Goal: Task Accomplishment & Management: Manage account settings

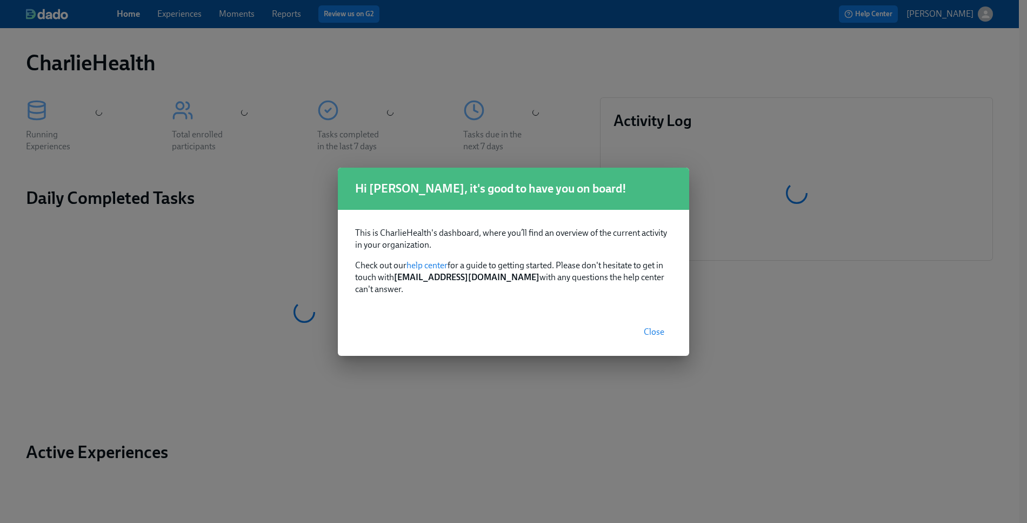
click at [656, 331] on button "Close" at bounding box center [654, 332] width 36 height 22
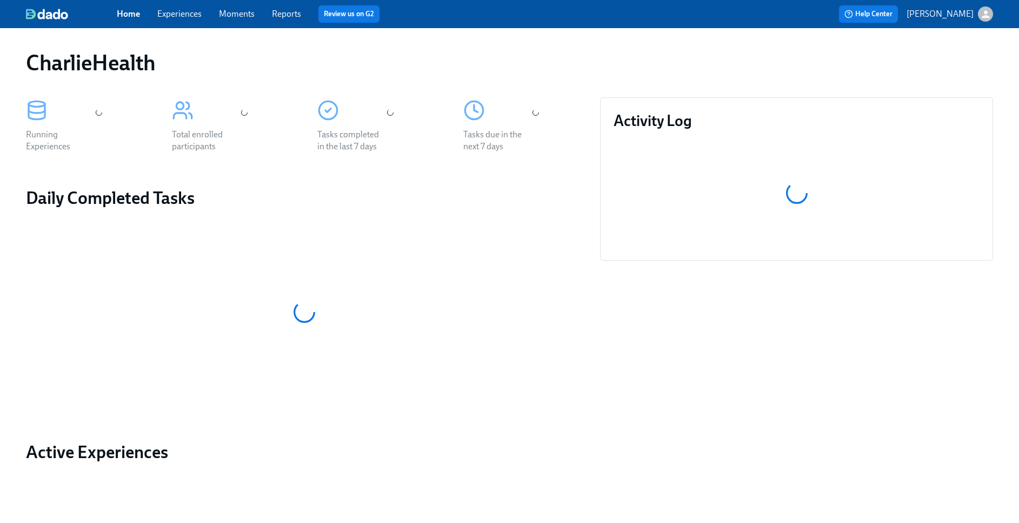
click at [180, 19] on span "Experiences" at bounding box center [179, 14] width 44 height 12
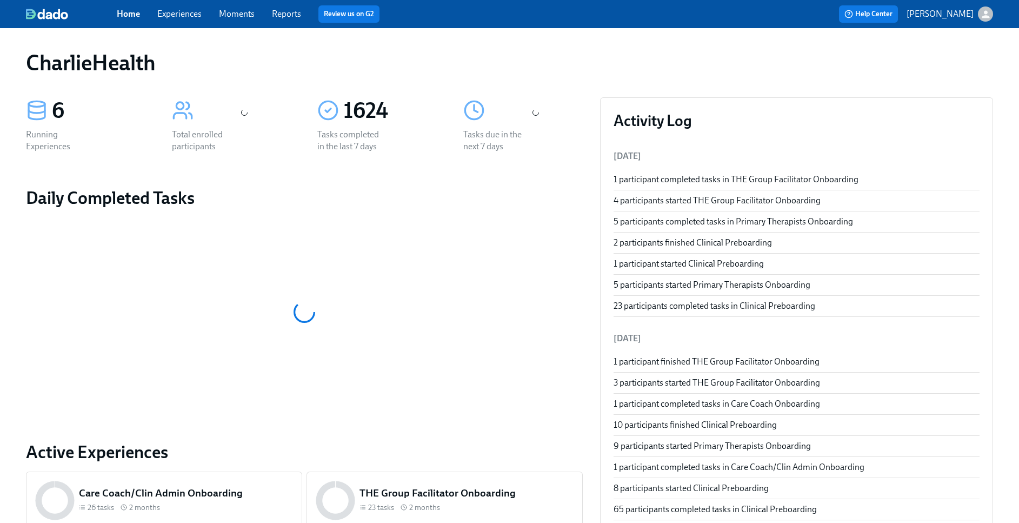
click at [180, 19] on span "Experiences" at bounding box center [179, 14] width 44 height 12
click at [180, 17] on link "Experiences" at bounding box center [179, 14] width 44 height 10
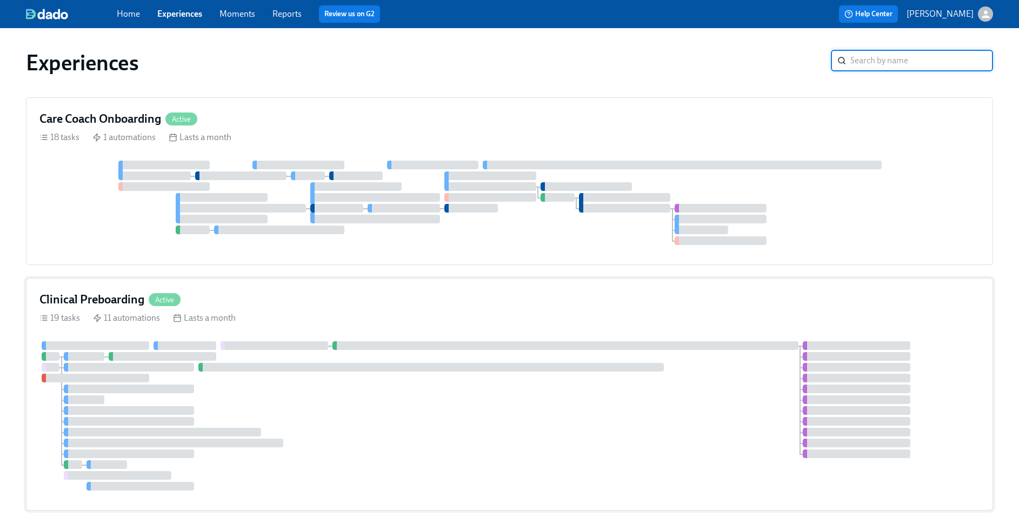
scroll to position [86, 0]
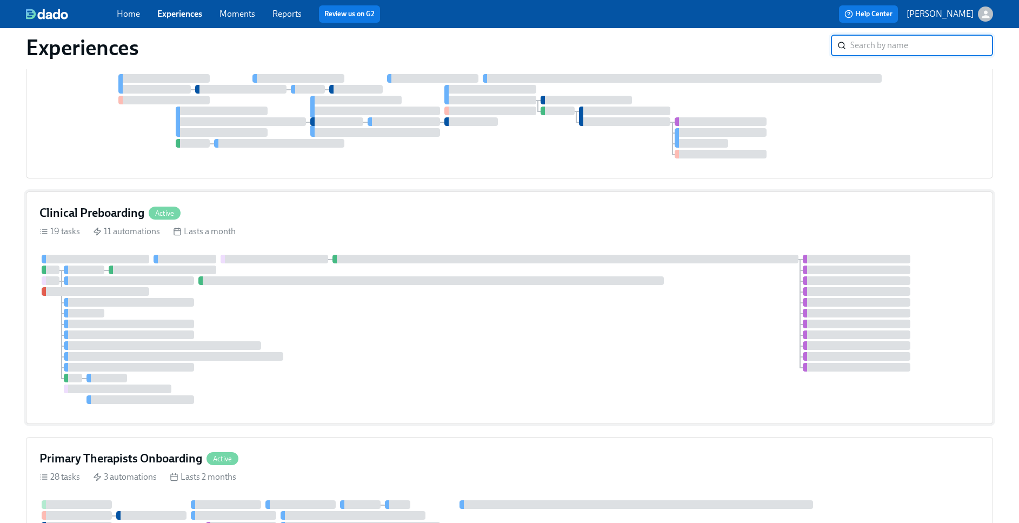
click at [623, 351] on div at bounding box center [509, 329] width 940 height 149
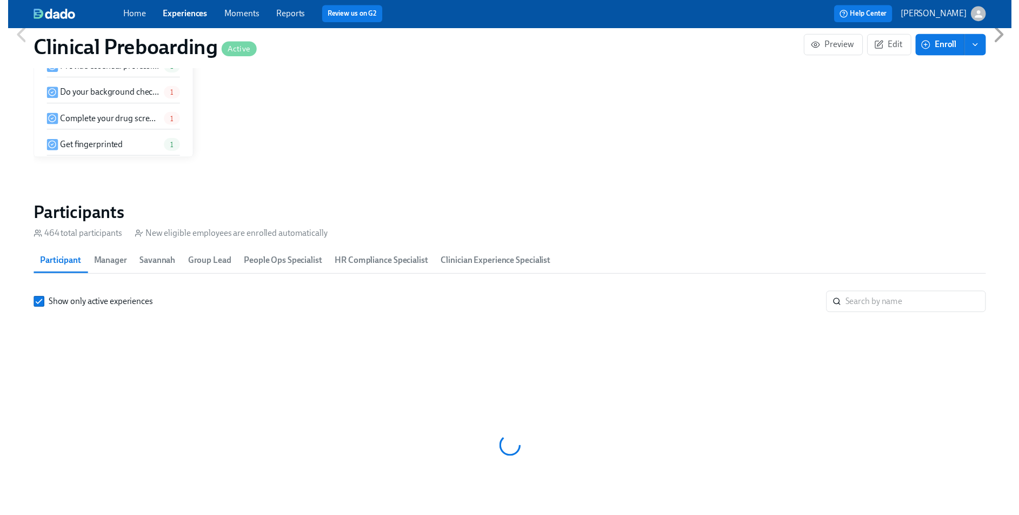
scroll to position [1094, 0]
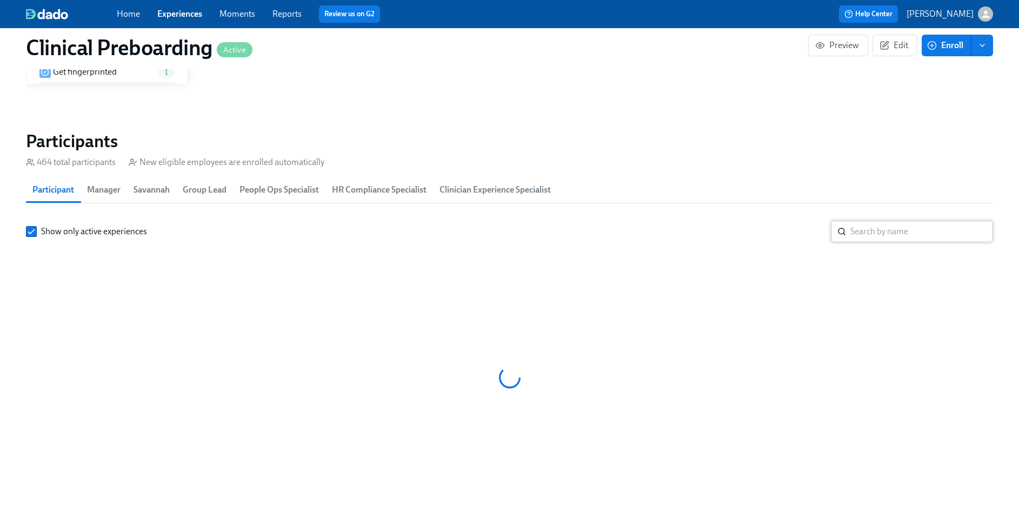
click at [892, 238] on input "search" at bounding box center [921, 232] width 143 height 22
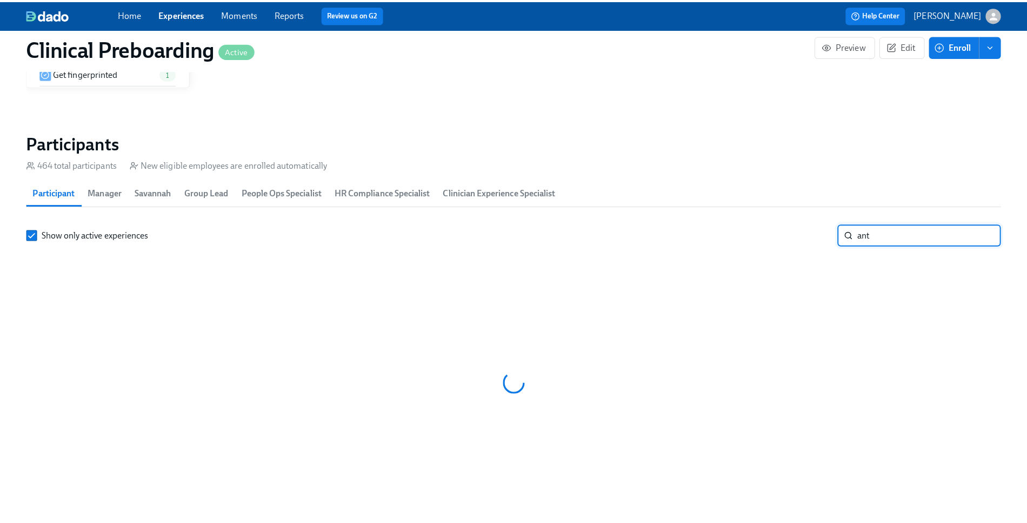
scroll to position [0, 13491]
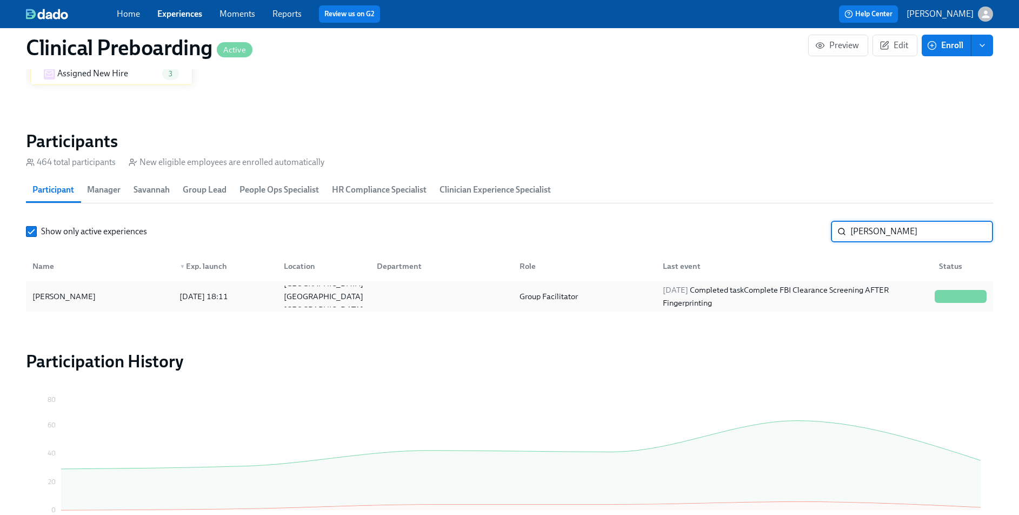
click at [101, 295] on div "Anthony Mallia" at bounding box center [99, 296] width 143 height 22
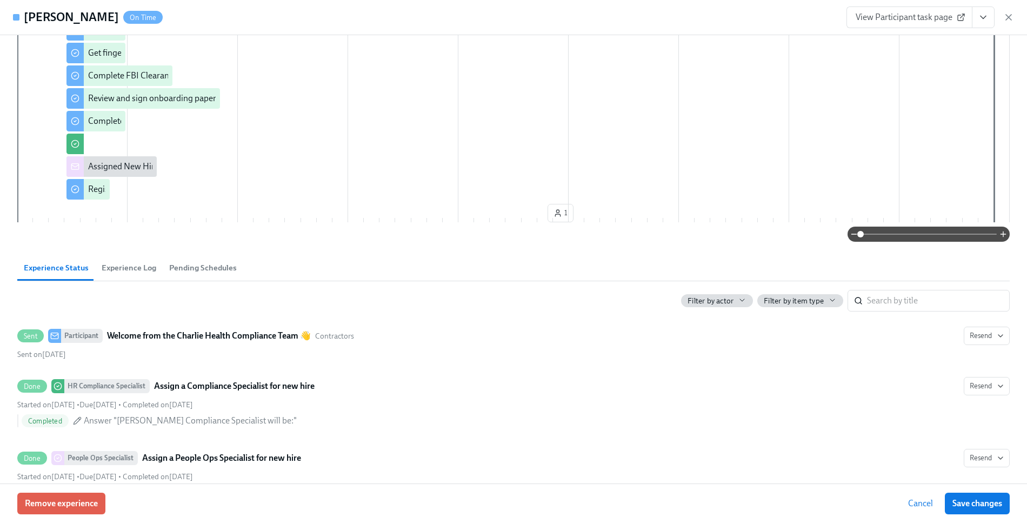
scroll to position [358, 0]
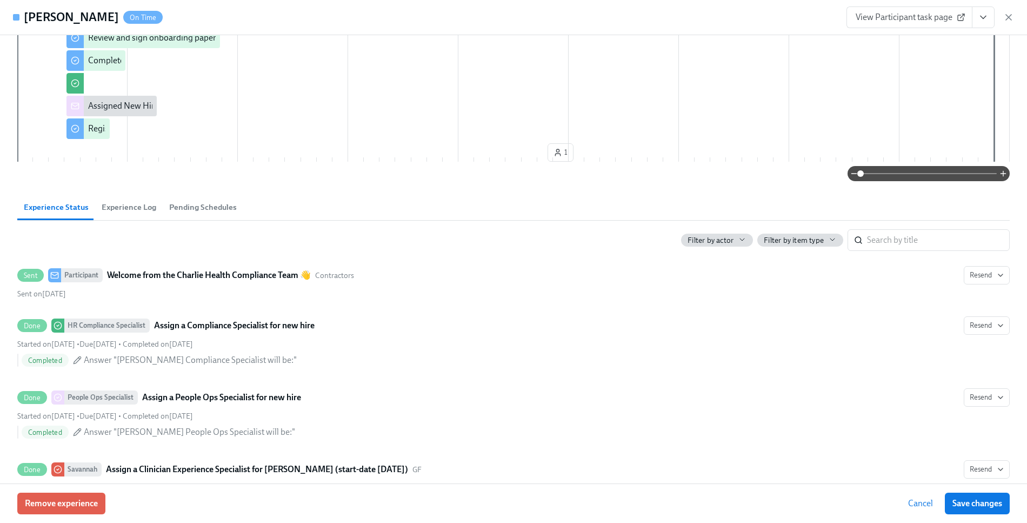
click at [982, 24] on button "View task page" at bounding box center [983, 17] width 23 height 22
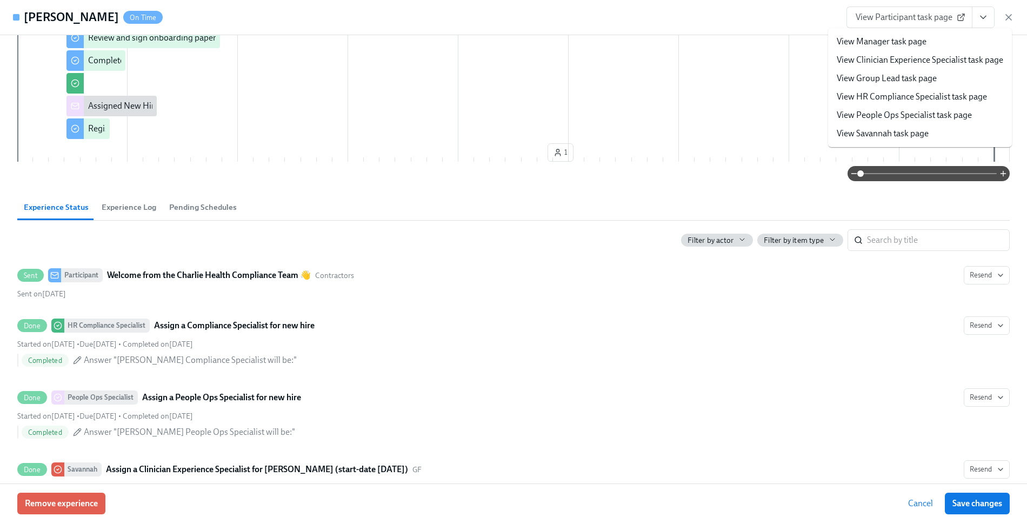
click at [933, 97] on link "View HR Compliance Specialist task page" at bounding box center [912, 97] width 150 height 12
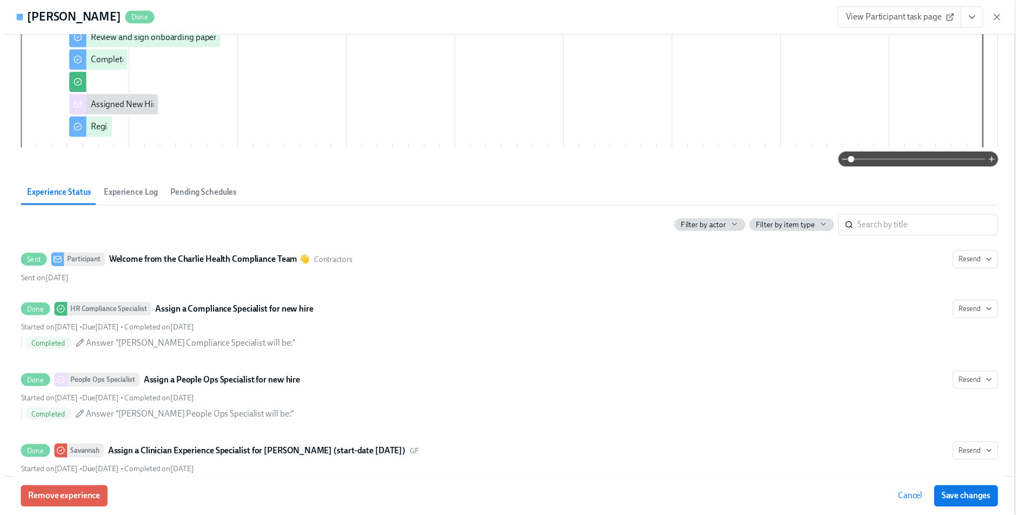
scroll to position [0, 0]
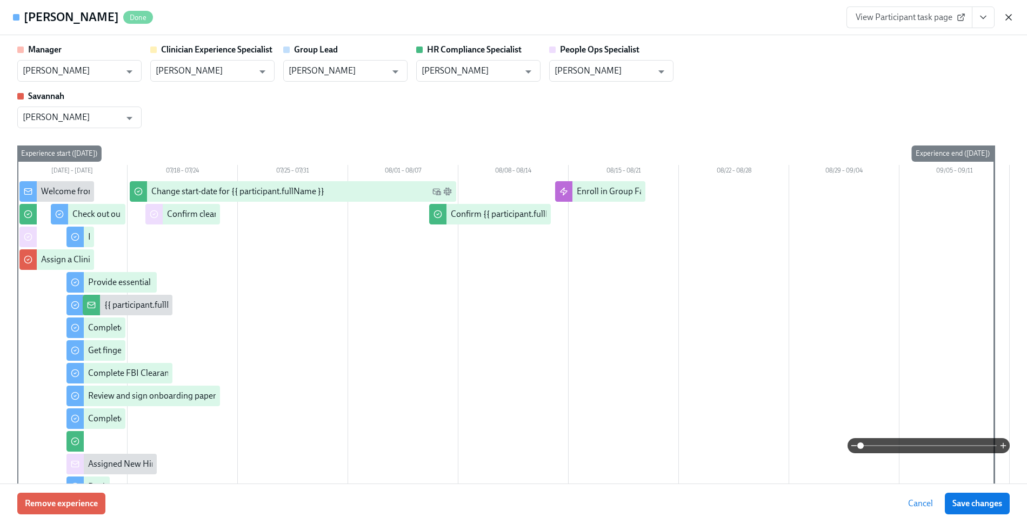
click at [1011, 17] on icon "button" at bounding box center [1008, 17] width 11 height 11
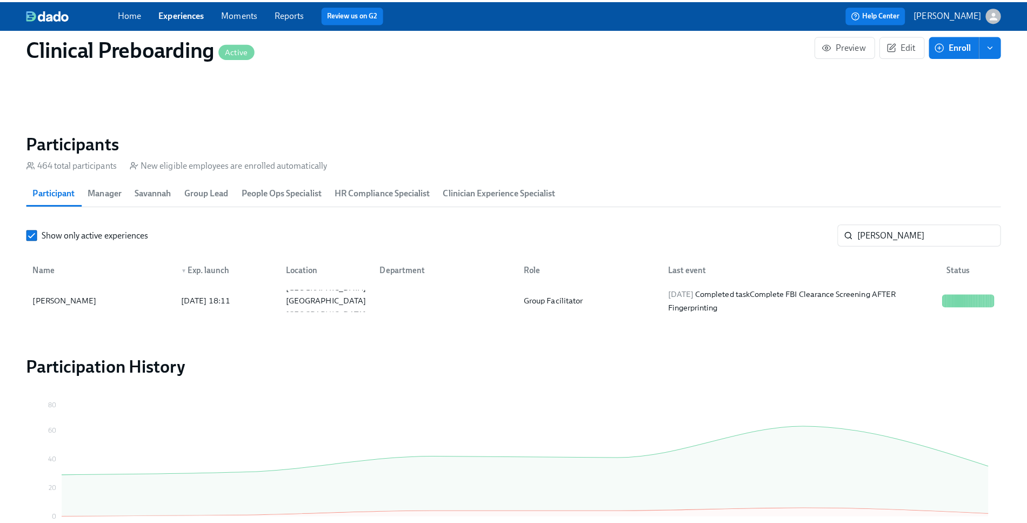
scroll to position [0, 14048]
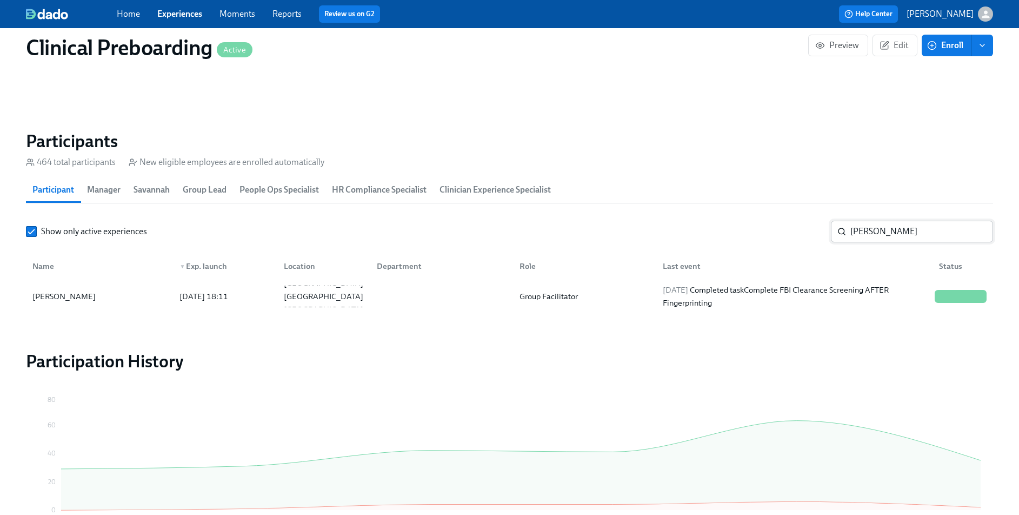
click at [912, 230] on input "anthony m" at bounding box center [921, 232] width 143 height 22
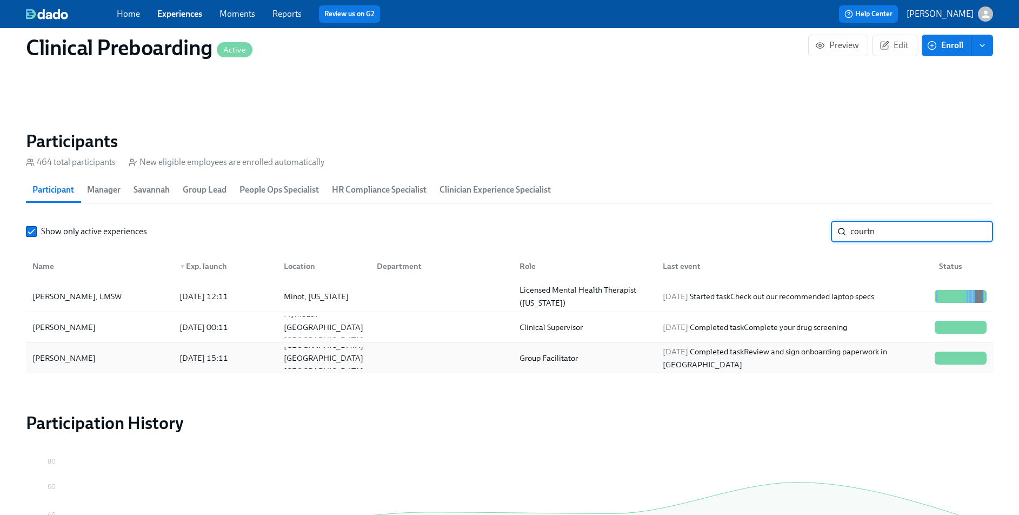
click at [104, 346] on div "Courtney Nishnick 2025/07/15 15:11 Norfolk VA US Group Facilitator 2025/07/23 C…" at bounding box center [509, 358] width 967 height 30
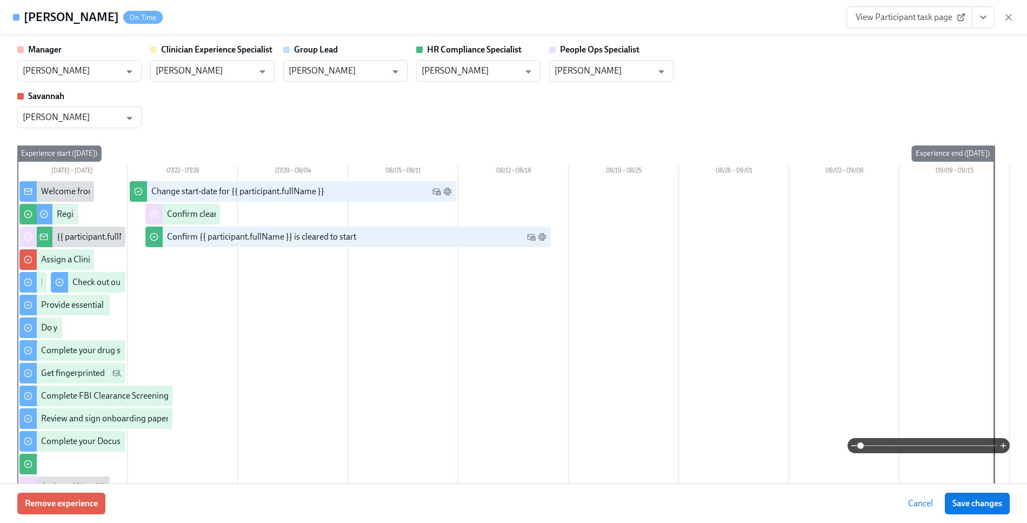
click at [982, 24] on button "View task page" at bounding box center [983, 17] width 23 height 22
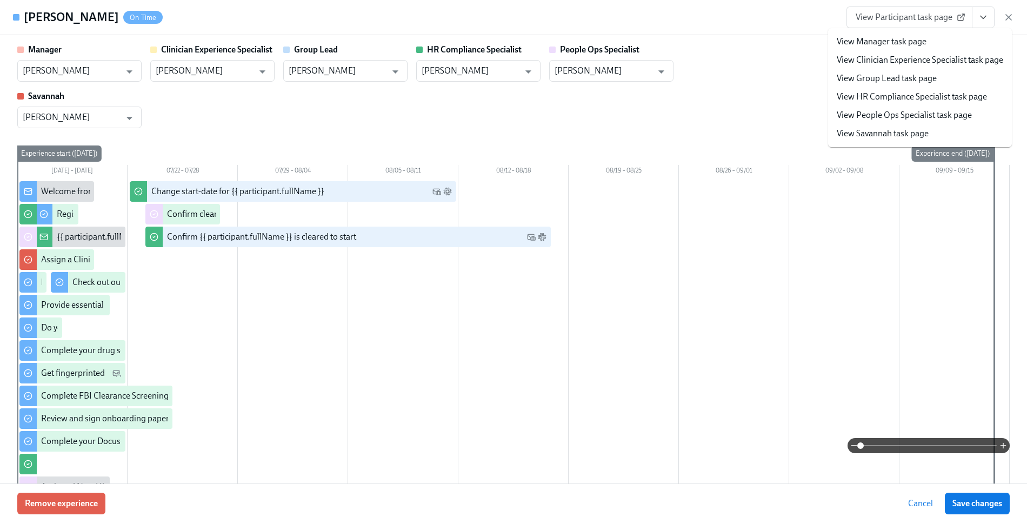
click at [865, 95] on link "View HR Compliance Specialist task page" at bounding box center [912, 97] width 150 height 12
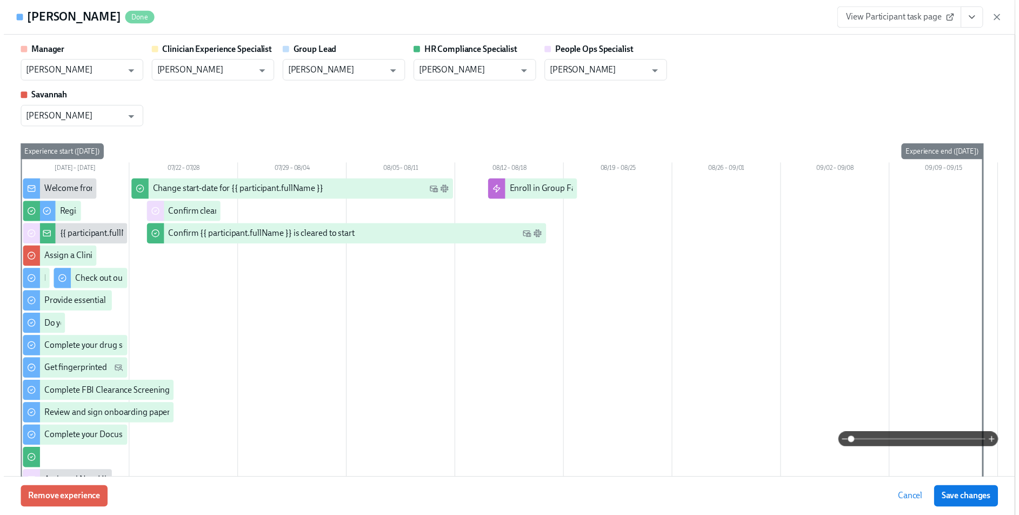
scroll to position [0, 14057]
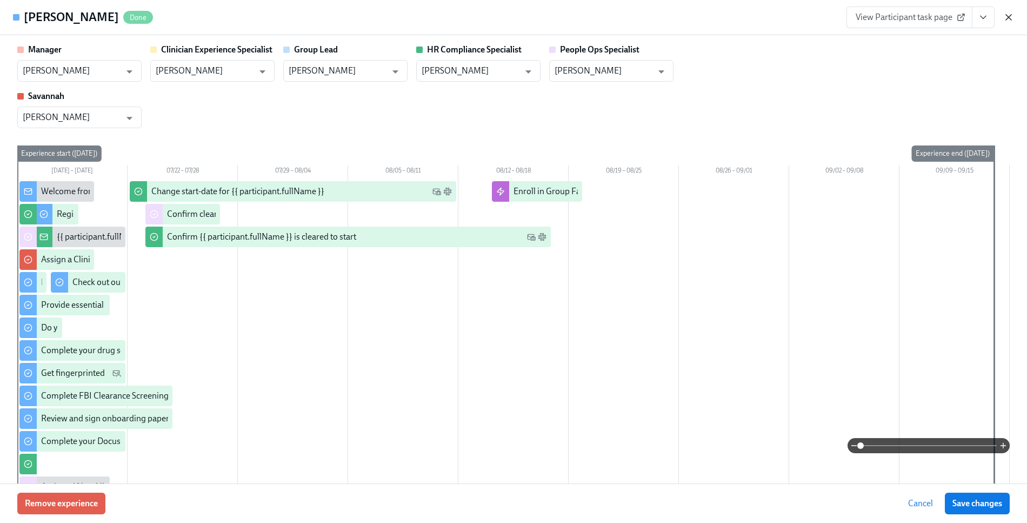
click at [1011, 15] on icon "button" at bounding box center [1008, 17] width 5 height 5
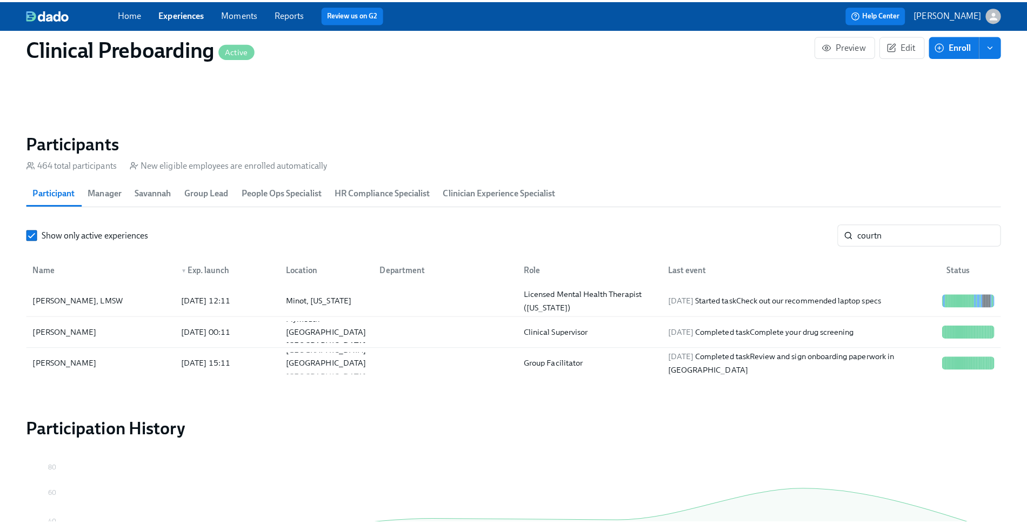
scroll to position [0, 14048]
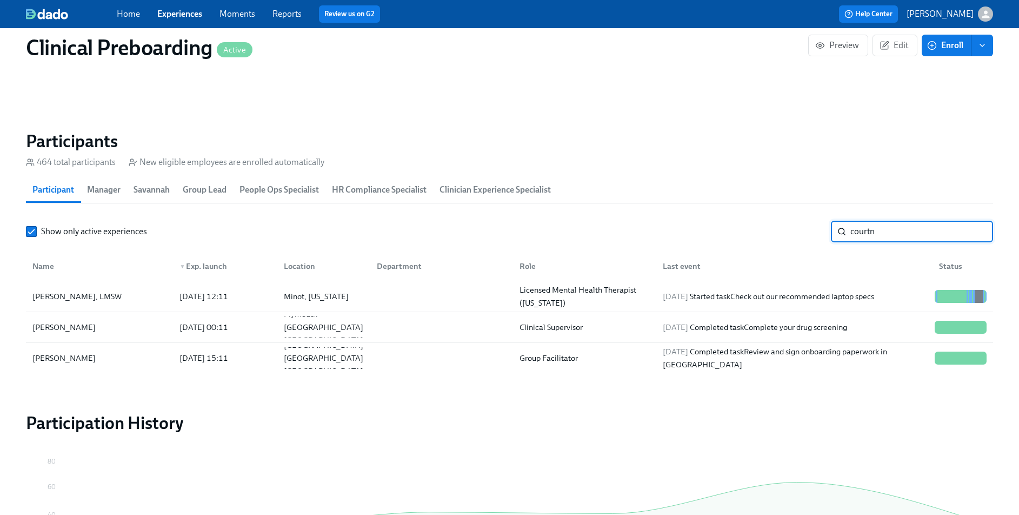
click at [858, 236] on input "courtn" at bounding box center [921, 232] width 143 height 22
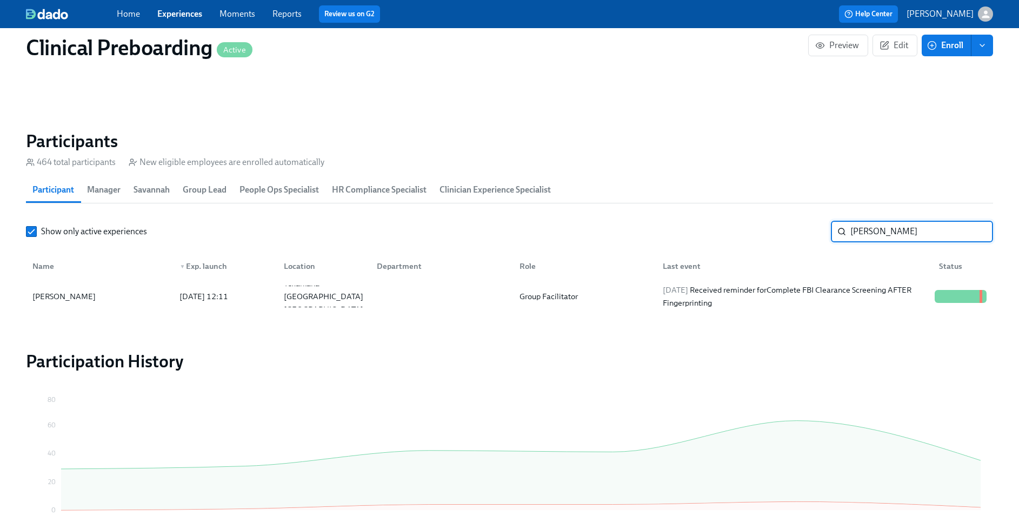
click at [67, 312] on section "Participants 464 total participants New eligible employees are enrolled automat…" at bounding box center [509, 222] width 967 height 185
click at [62, 301] on div "Tyler Edge" at bounding box center [64, 296] width 72 height 13
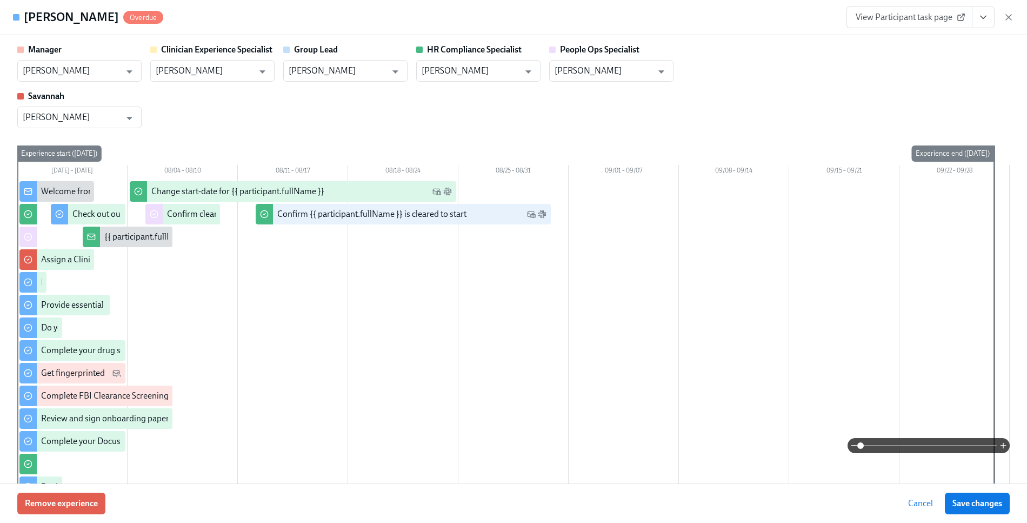
click at [976, 17] on button "View task page" at bounding box center [983, 17] width 23 height 22
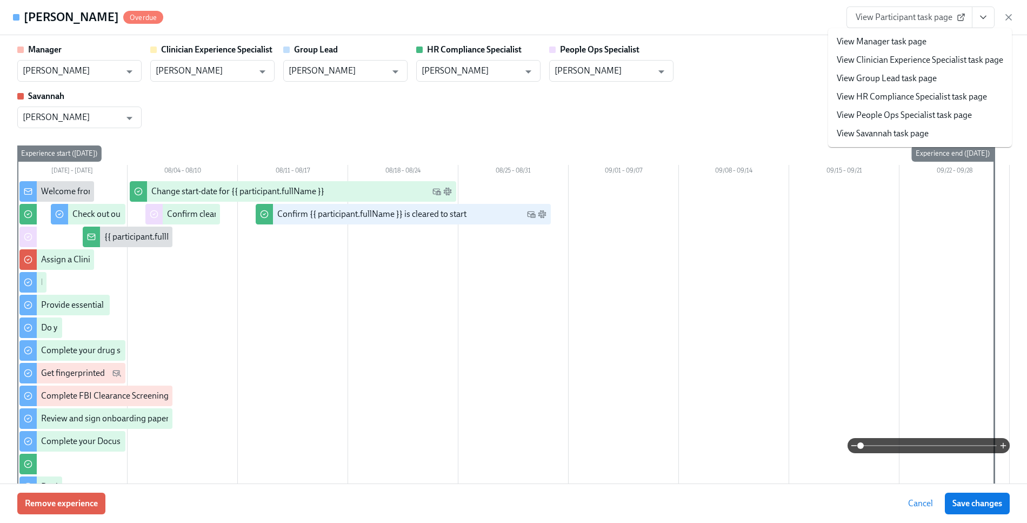
click at [920, 92] on link "View HR Compliance Specialist task page" at bounding box center [912, 97] width 150 height 12
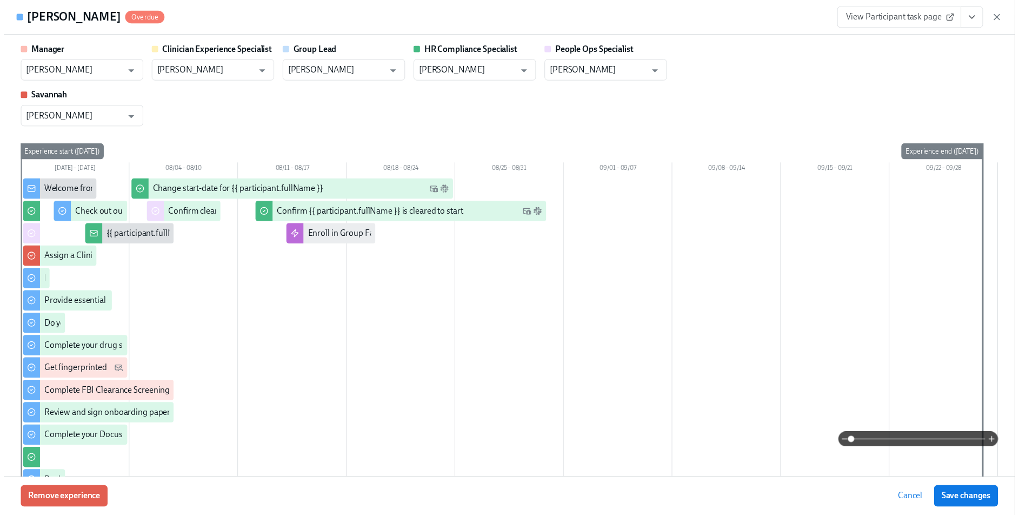
scroll to position [0, 14057]
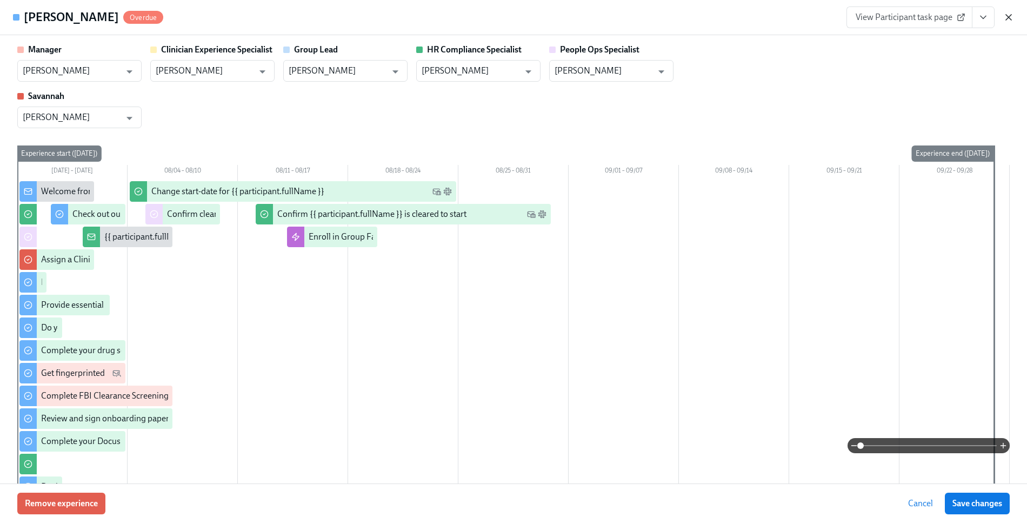
click at [1006, 19] on icon "button" at bounding box center [1008, 17] width 11 height 11
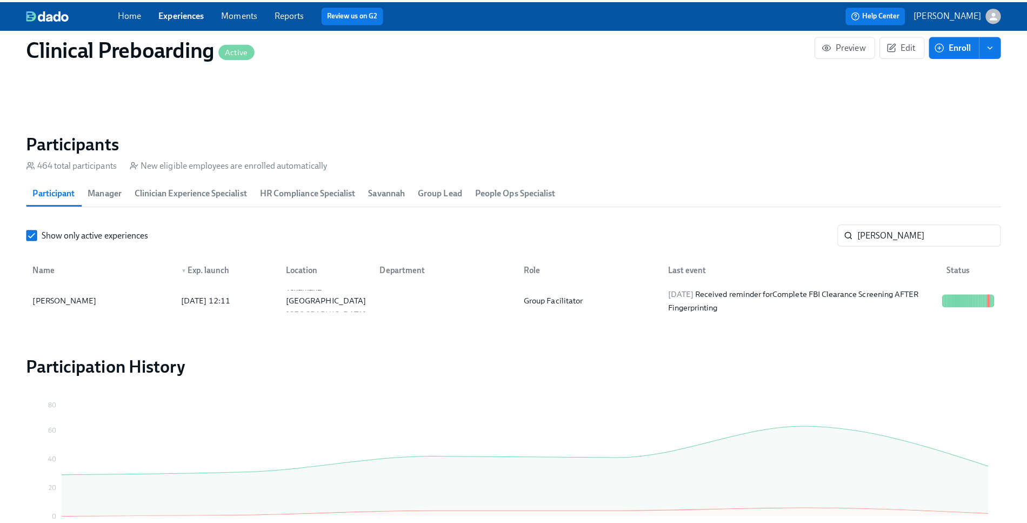
scroll to position [0, 14048]
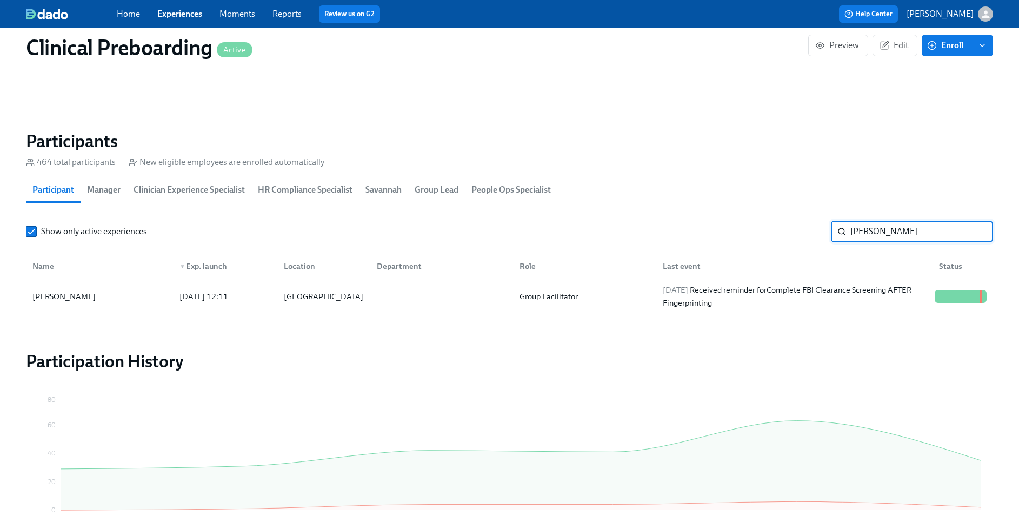
click at [883, 227] on input "tyler edge" at bounding box center [921, 232] width 143 height 22
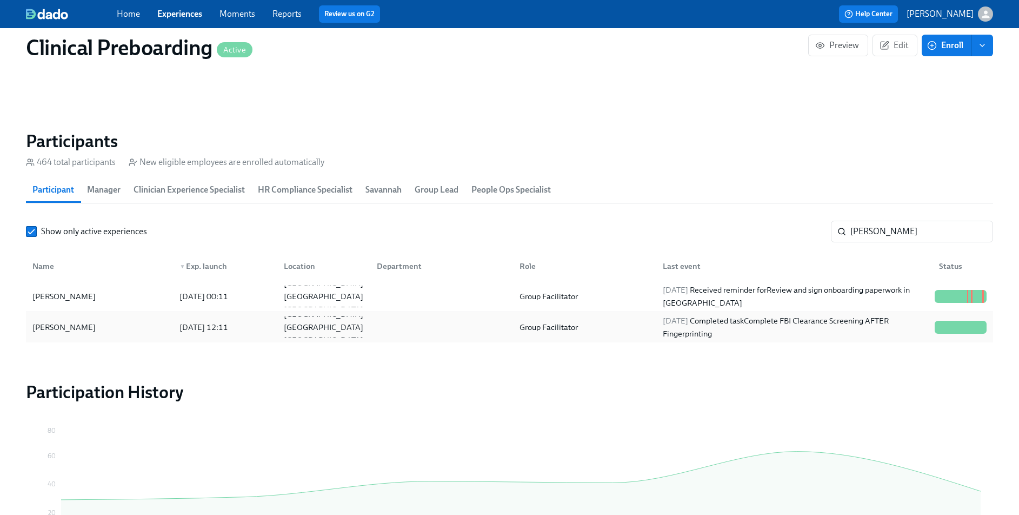
click at [74, 331] on div "Alexis Reyna" at bounding box center [64, 327] width 72 height 13
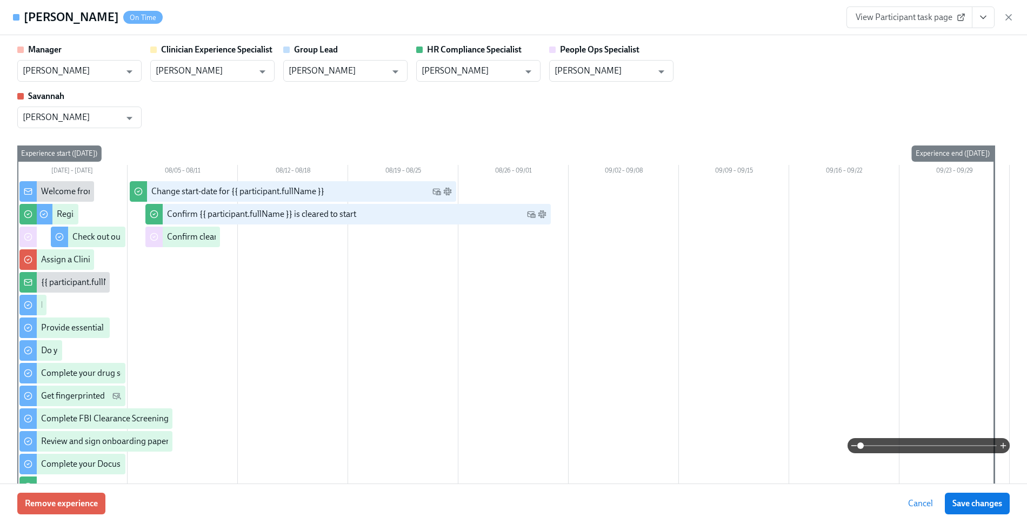
click at [989, 19] on button "View task page" at bounding box center [983, 17] width 23 height 22
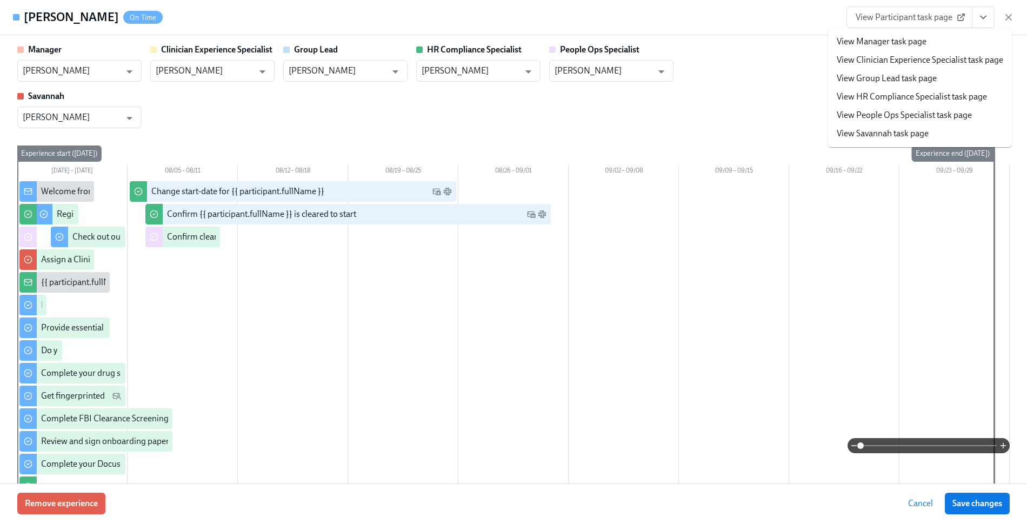
click at [905, 95] on link "View HR Compliance Specialist task page" at bounding box center [912, 97] width 150 height 12
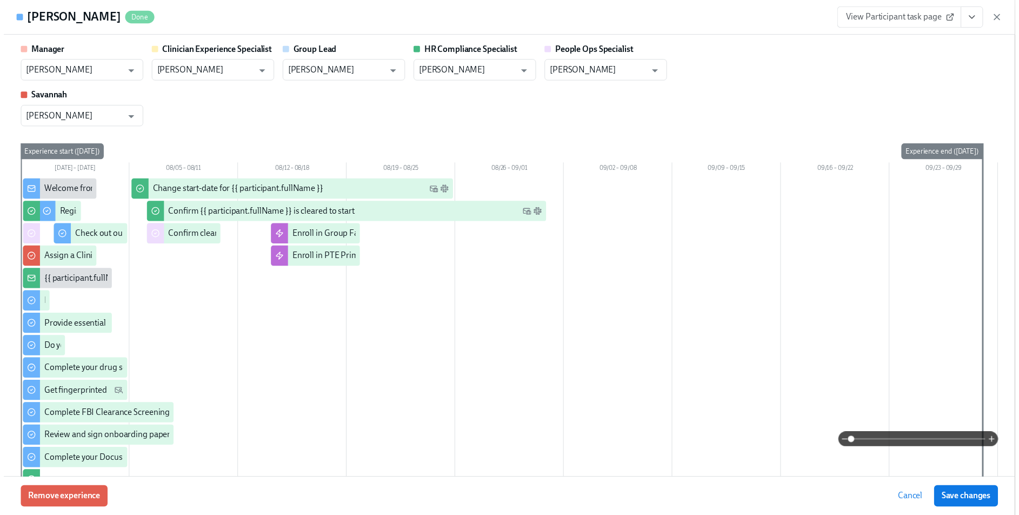
scroll to position [0, 14057]
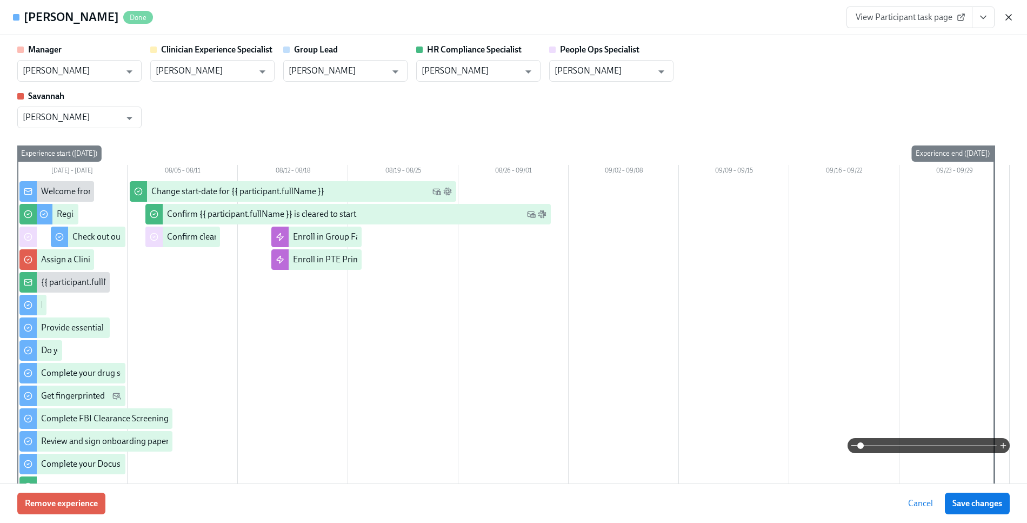
click at [1010, 16] on icon "button" at bounding box center [1008, 17] width 11 height 11
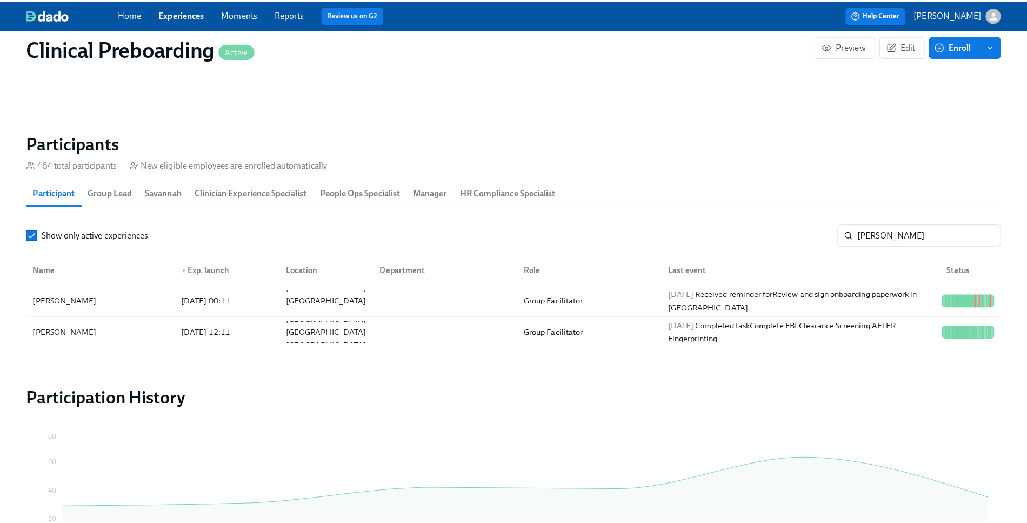
scroll to position [0, 14048]
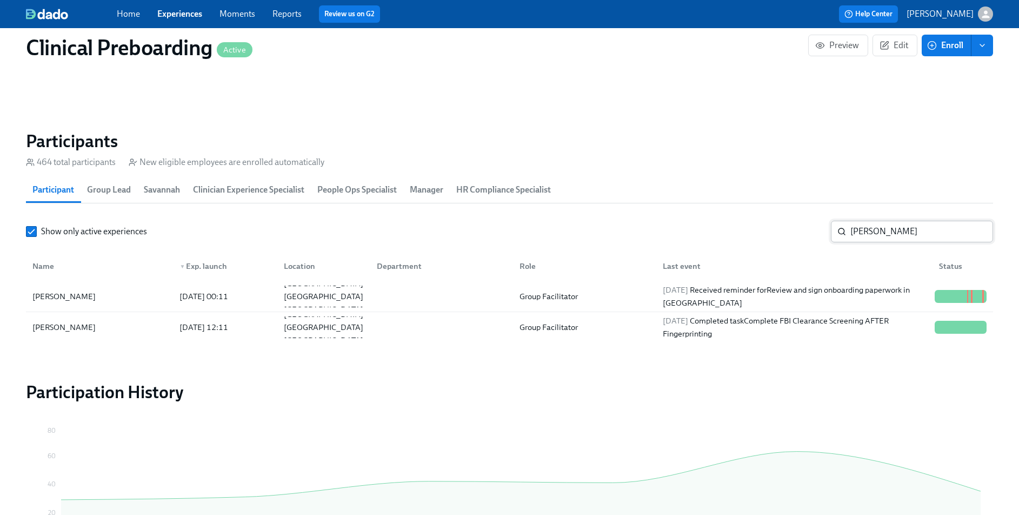
click at [864, 230] on input "alexis" at bounding box center [921, 232] width 143 height 22
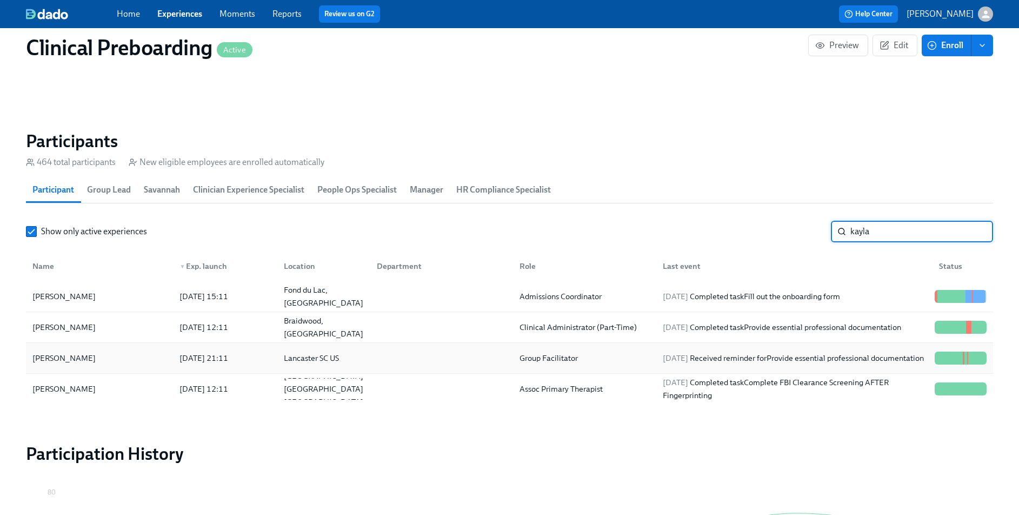
click at [61, 365] on div "Kayla McIlwain" at bounding box center [99, 358] width 143 height 22
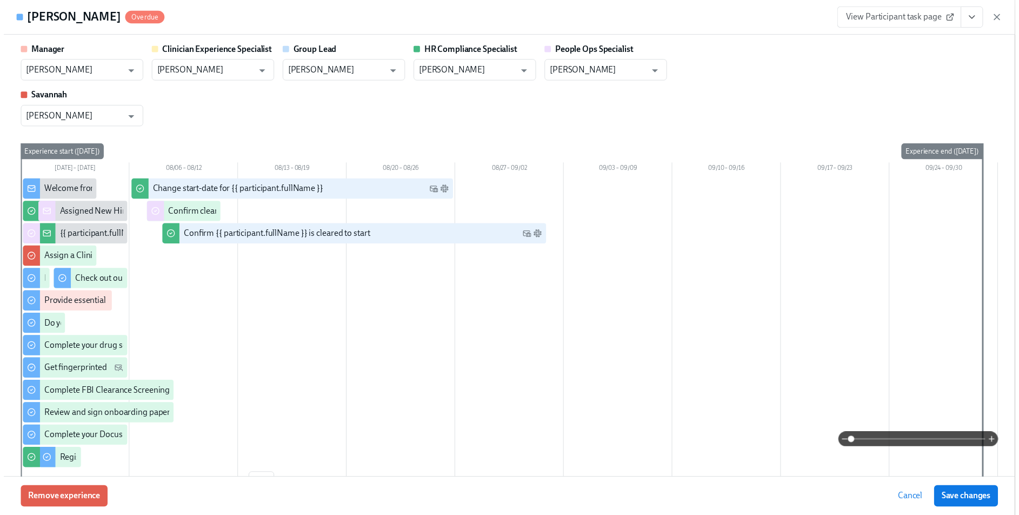
scroll to position [0, 14057]
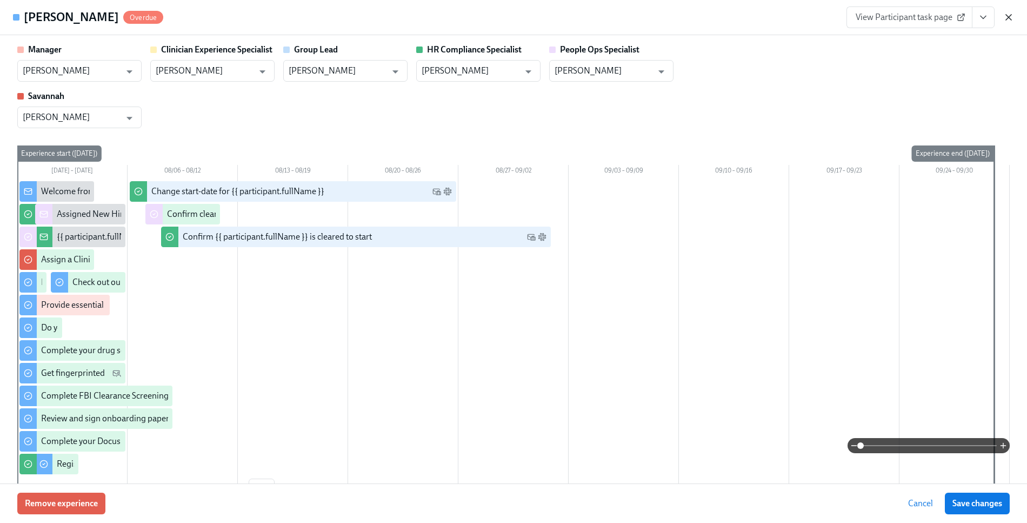
click at [1007, 17] on icon "button" at bounding box center [1008, 17] width 11 height 11
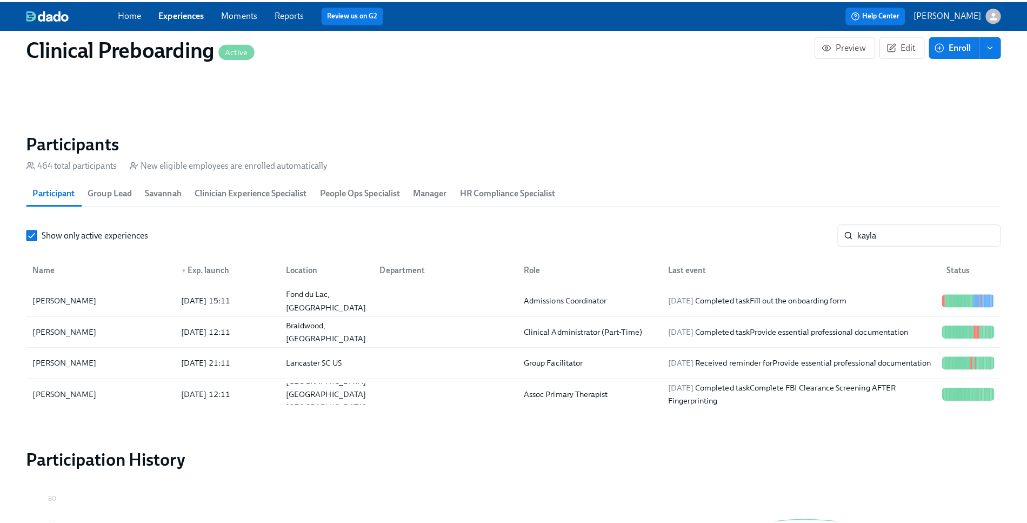
scroll to position [0, 14048]
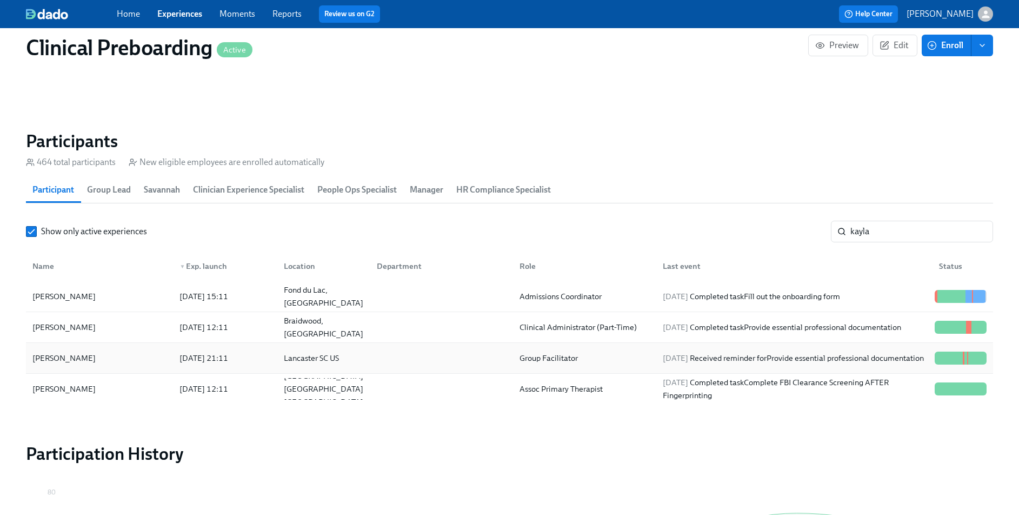
click at [153, 361] on div "Kayla McIlwain" at bounding box center [99, 358] width 143 height 22
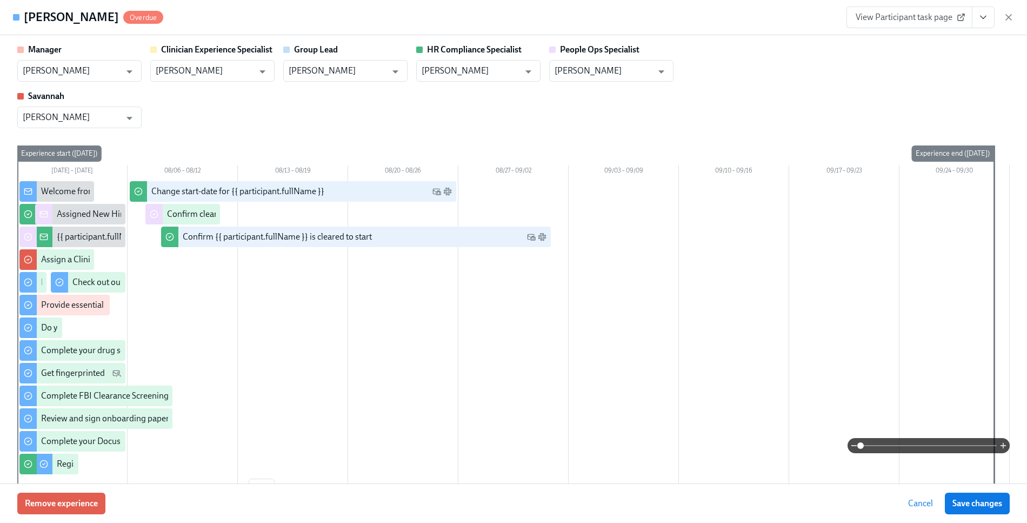
click at [989, 19] on button "View task page" at bounding box center [983, 17] width 23 height 22
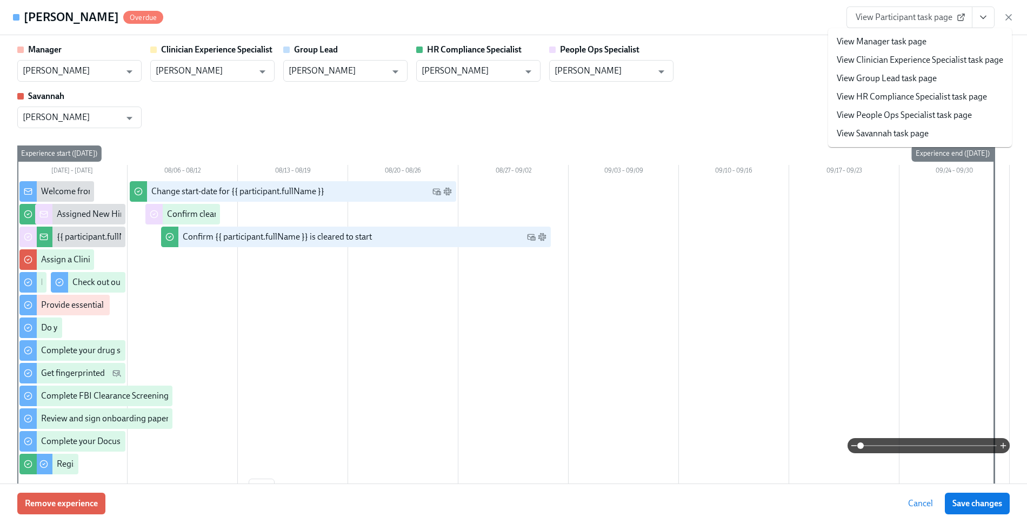
click at [868, 98] on link "View HR Compliance Specialist task page" at bounding box center [912, 97] width 150 height 12
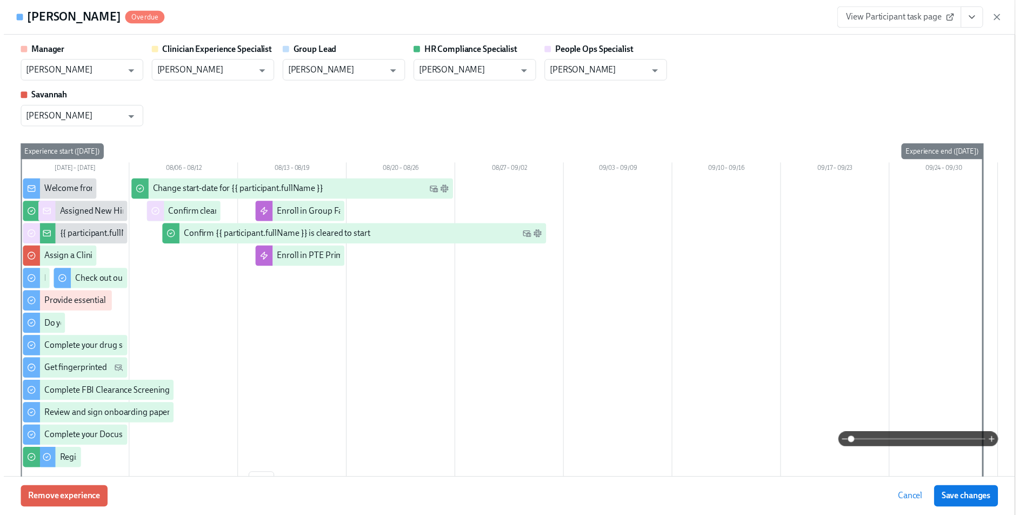
scroll to position [0, 14057]
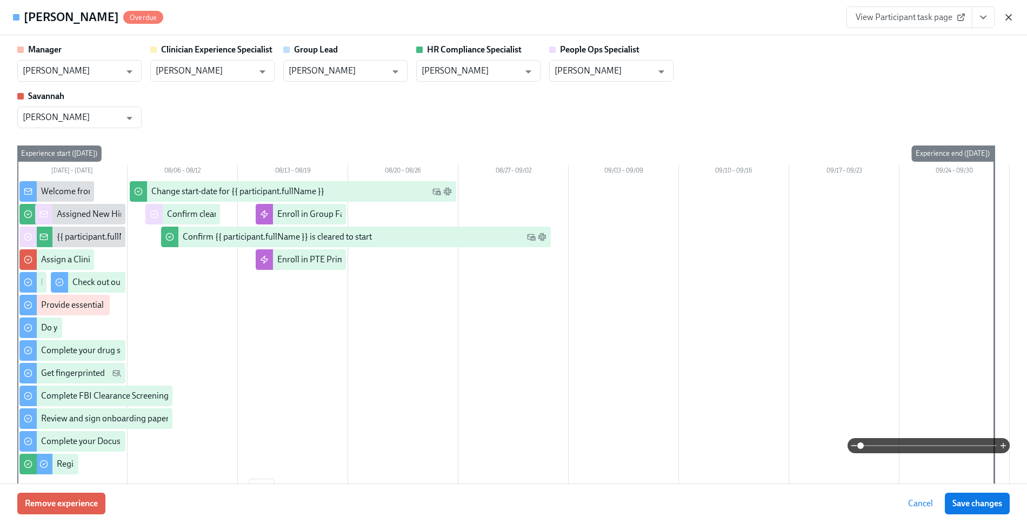
click at [1008, 19] on icon "button" at bounding box center [1008, 17] width 11 height 11
click at [1008, 19] on div "Home Experiences Moments Reports Review us on G2 Help Center Jessica Barrett" at bounding box center [509, 14] width 1019 height 28
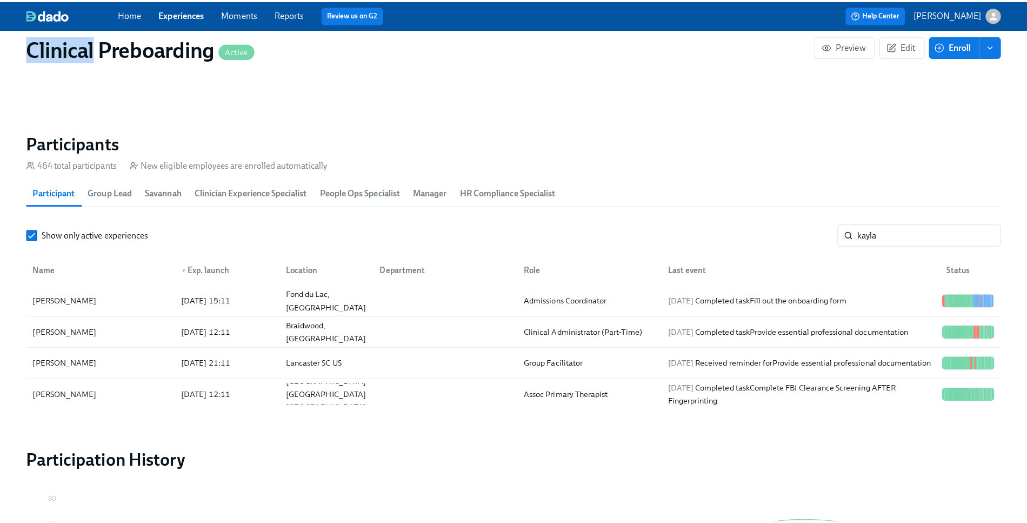
scroll to position [0, 14048]
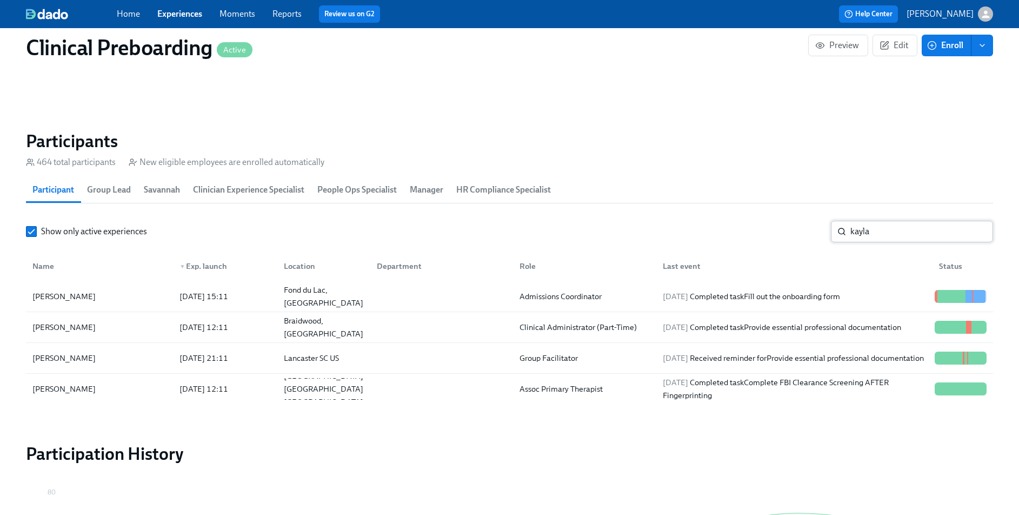
click at [855, 235] on input "kayla" at bounding box center [921, 232] width 143 height 22
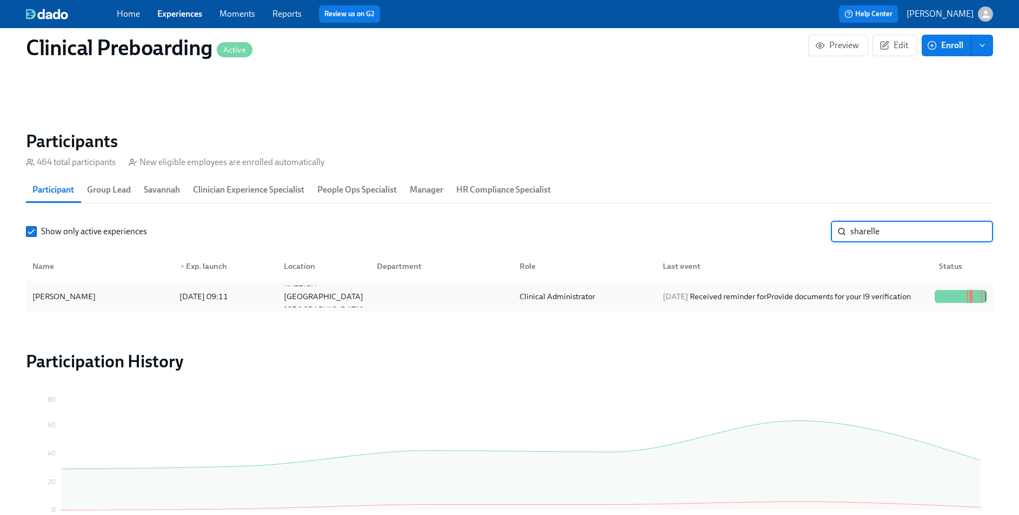
type input "sharelle"
click at [121, 303] on div "Sharelle Munn" at bounding box center [99, 296] width 143 height 22
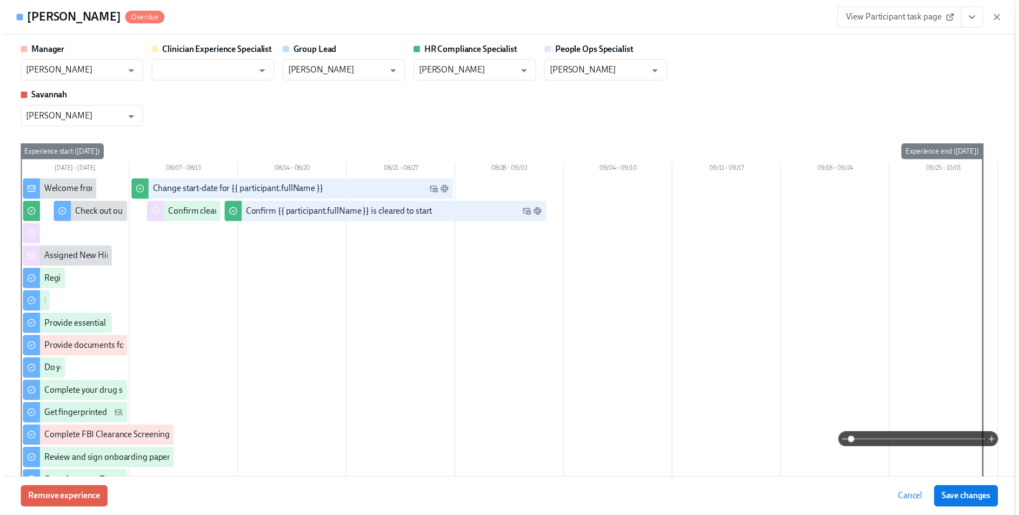
scroll to position [0, 14057]
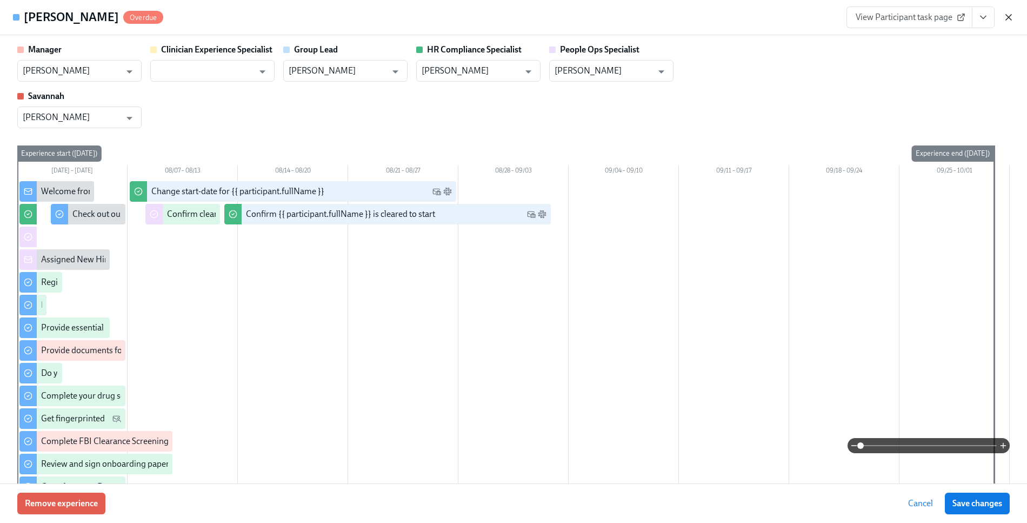
click at [1009, 16] on icon "button" at bounding box center [1008, 17] width 11 height 11
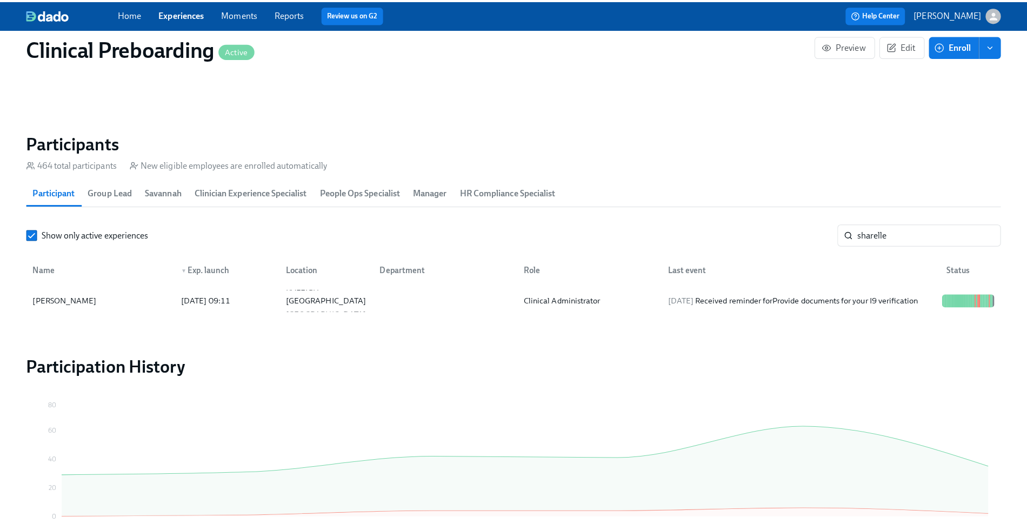
scroll to position [0, 14048]
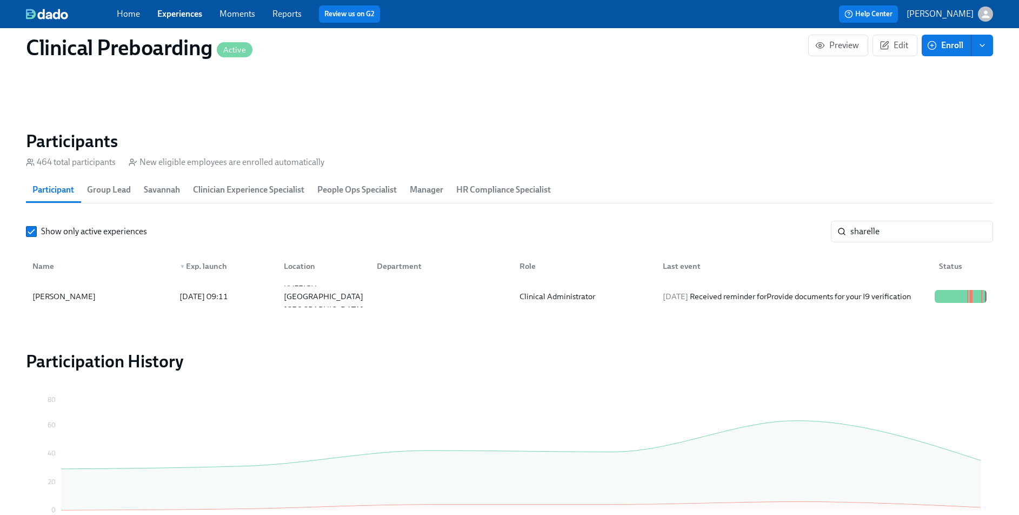
click at [935, 242] on div "Show only active experiences sharelle ​ Name ▼ Exp. launch Location Department …" at bounding box center [509, 266] width 967 height 91
click at [723, 290] on div "2025/08/13 Received reminder for Provide documents for your I9 verification" at bounding box center [786, 296] width 257 height 13
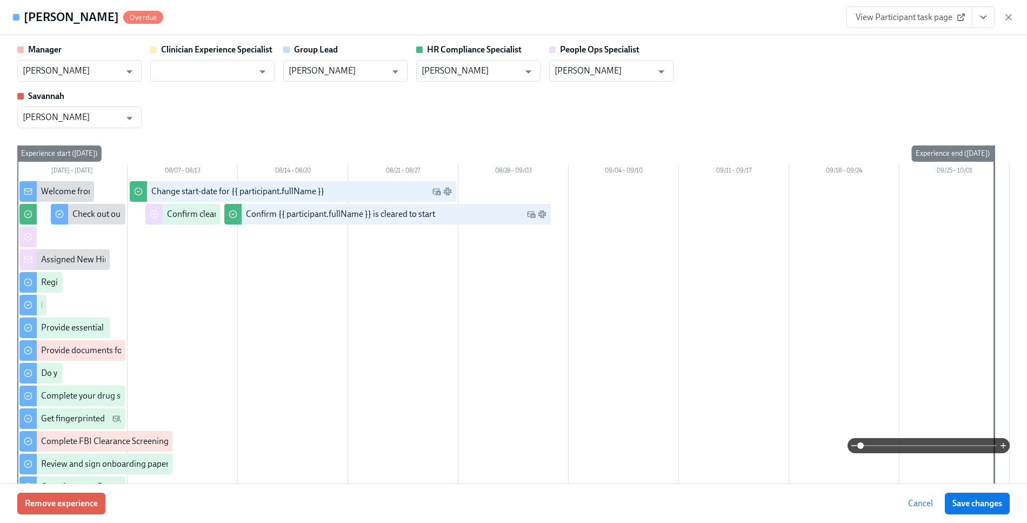
scroll to position [0, 14057]
click at [989, 28] on div "Sharelle Munn Overdue View Participant task page" at bounding box center [513, 17] width 1027 height 35
click at [986, 21] on icon "View task page" at bounding box center [983, 17] width 11 height 11
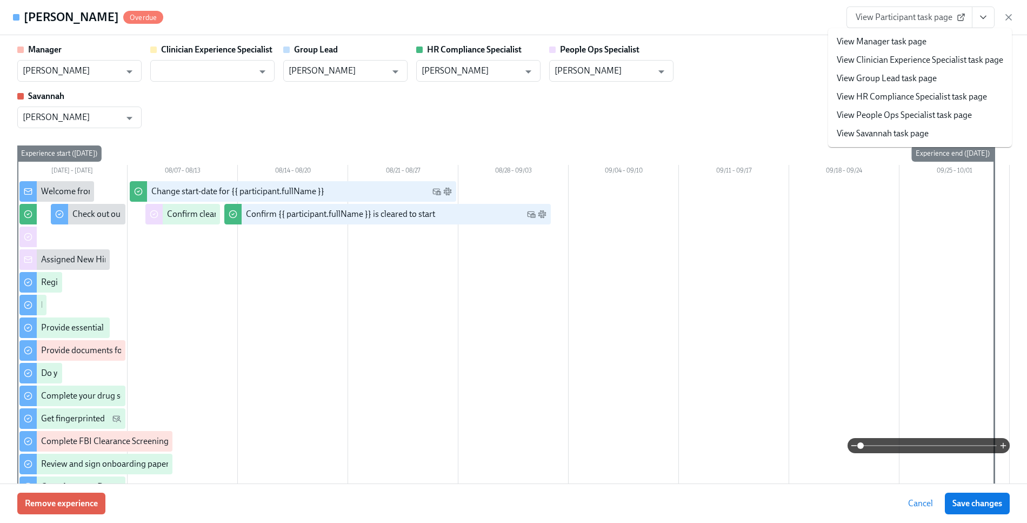
click at [916, 95] on link "View HR Compliance Specialist task page" at bounding box center [912, 97] width 150 height 12
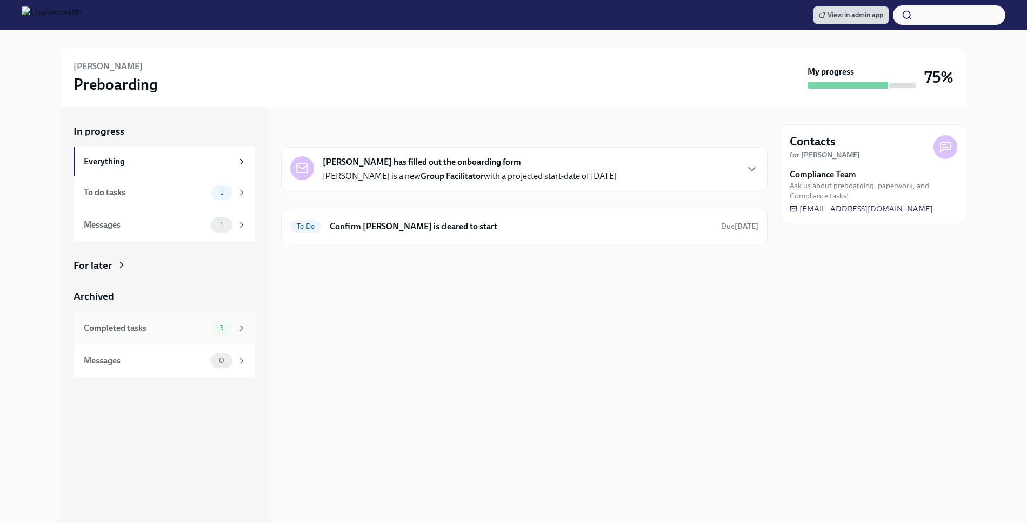
click at [177, 325] on div "Completed tasks" at bounding box center [145, 328] width 123 height 12
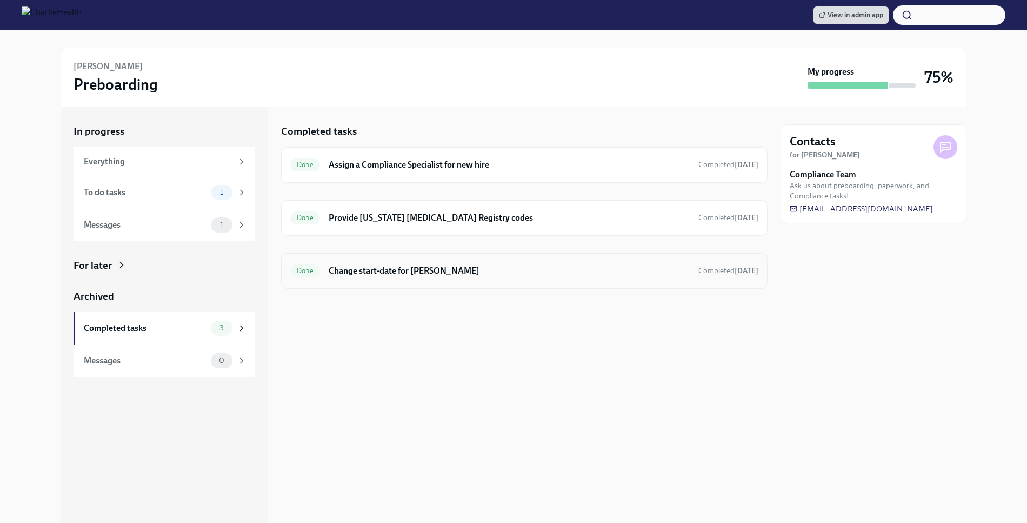
click at [379, 268] on h6 "Change start-date for [PERSON_NAME]" at bounding box center [509, 271] width 361 height 12
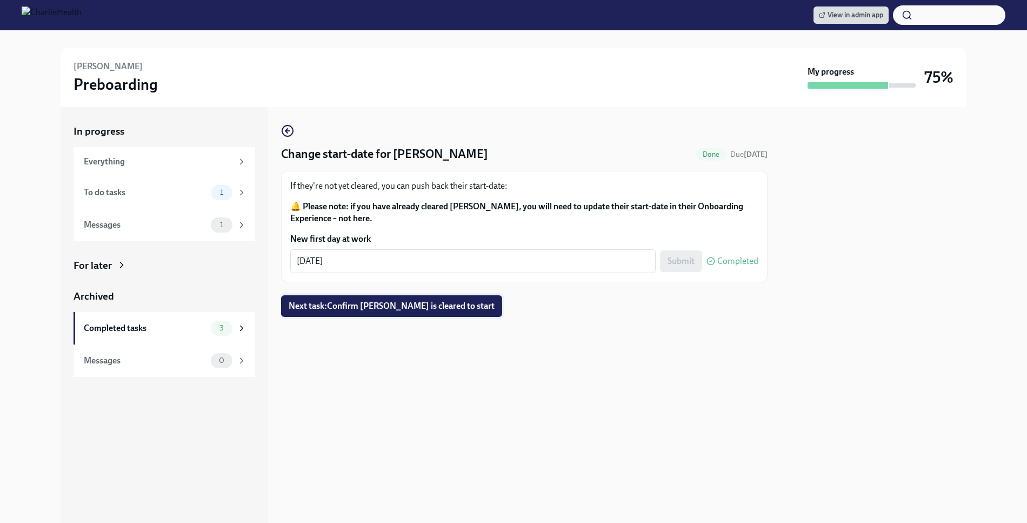
click at [444, 308] on span "Next task : Confirm Anthony Mallia is cleared to start" at bounding box center [392, 306] width 206 height 11
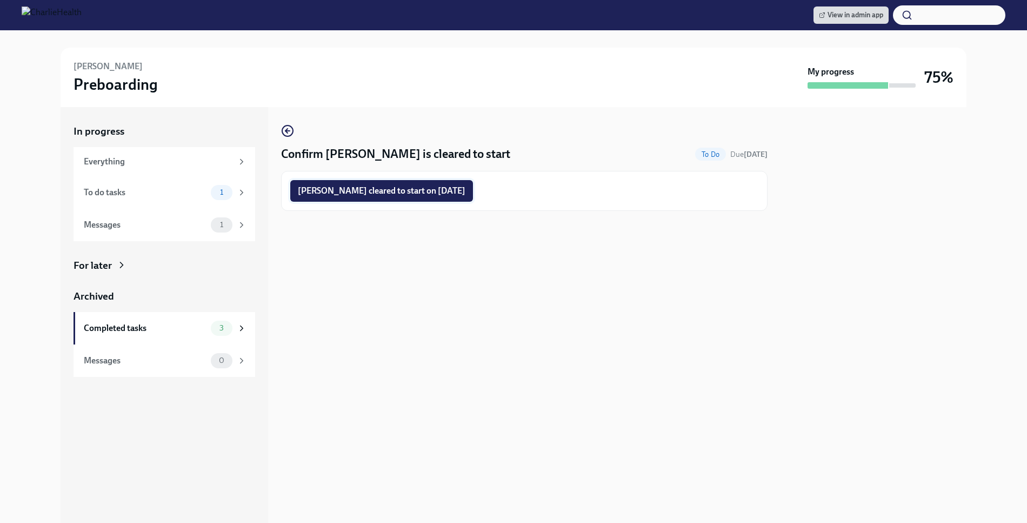
click at [411, 184] on button "Anthony Mallia cleared to start on 08/18/2025" at bounding box center [381, 191] width 183 height 22
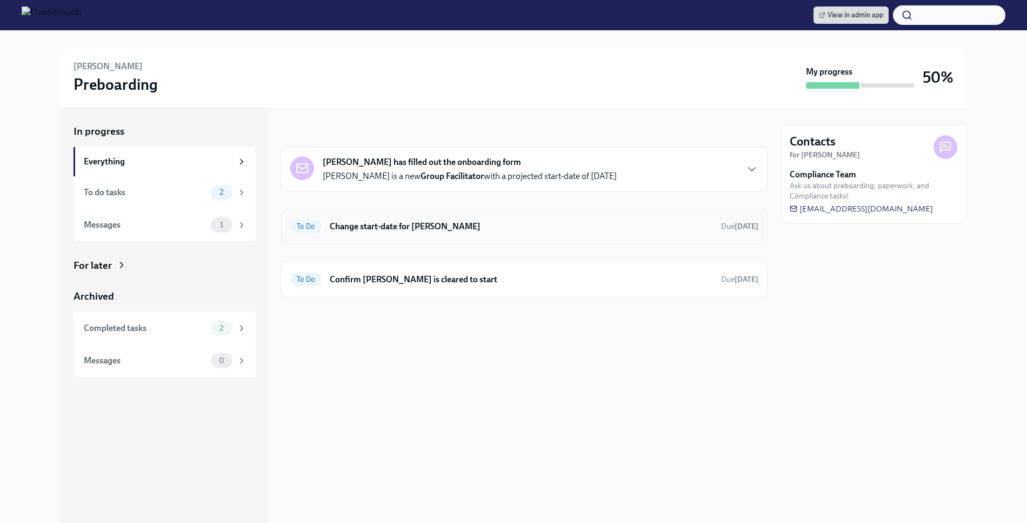
click at [476, 235] on div "To Do Change start-date for [PERSON_NAME] Due [DATE]" at bounding box center [524, 227] width 487 height 36
click at [469, 229] on h6 "Change start-date for Courtney Nishnick" at bounding box center [521, 227] width 383 height 12
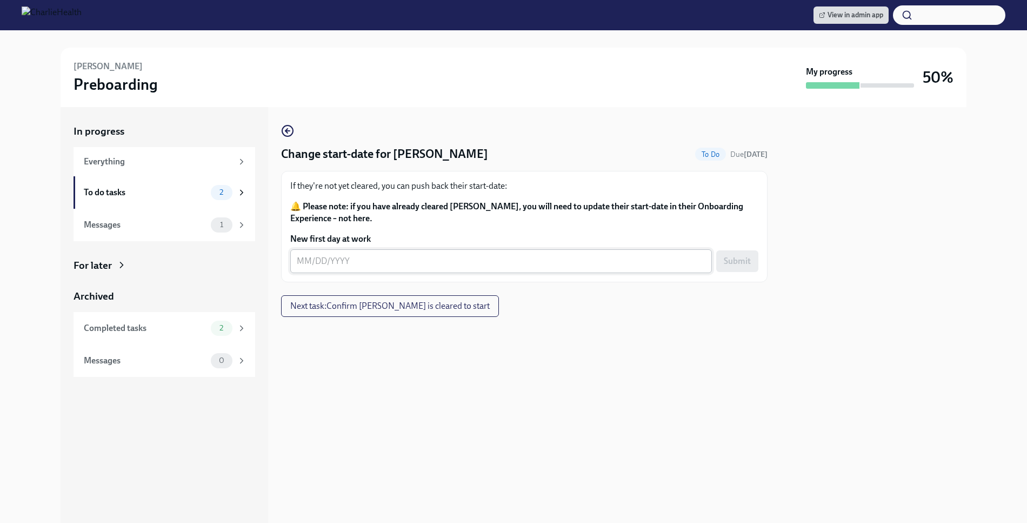
click at [412, 252] on div "x ​" at bounding box center [501, 261] width 422 height 24
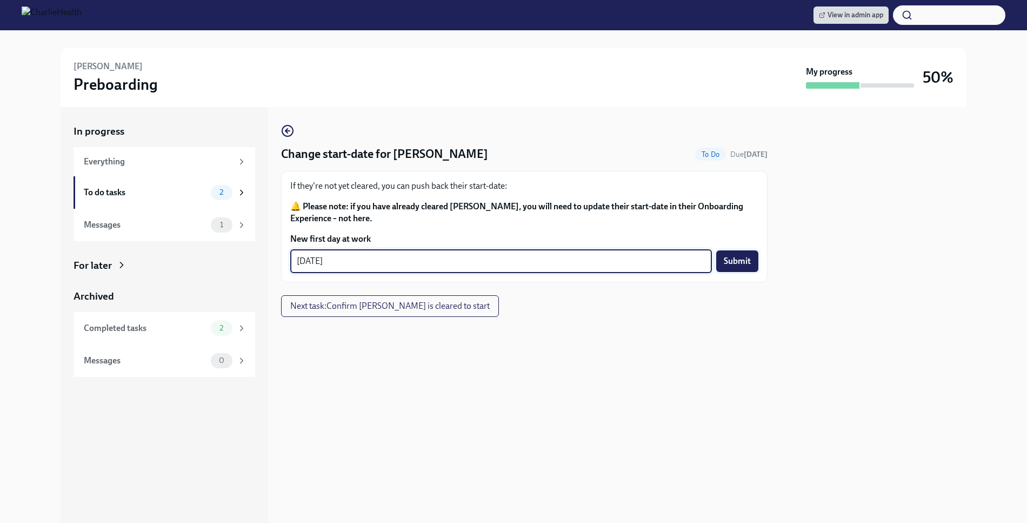
type textarea "08/18/2025"
click at [743, 263] on span "Submit" at bounding box center [737, 261] width 27 height 11
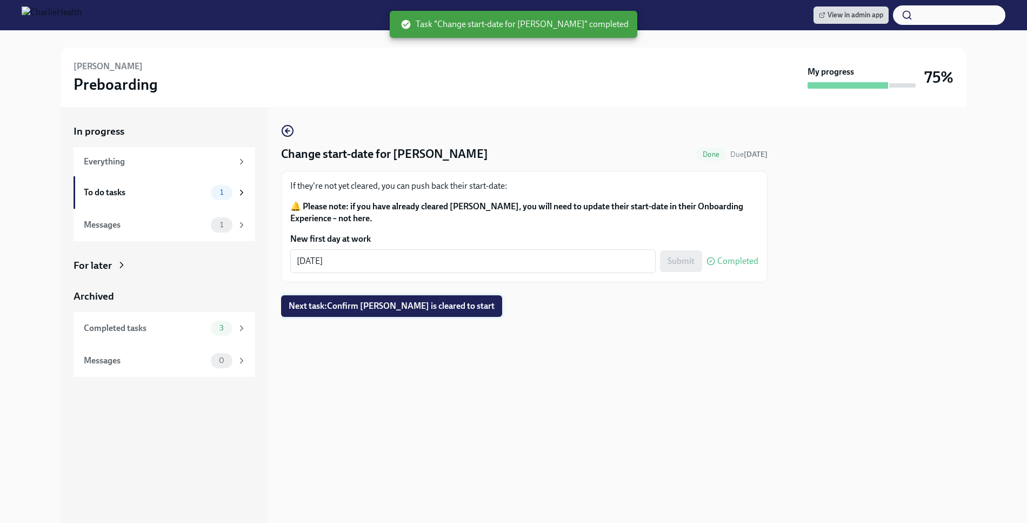
click at [428, 309] on span "Next task : Confirm Courtney Nishnick is cleared to start" at bounding box center [392, 306] width 206 height 11
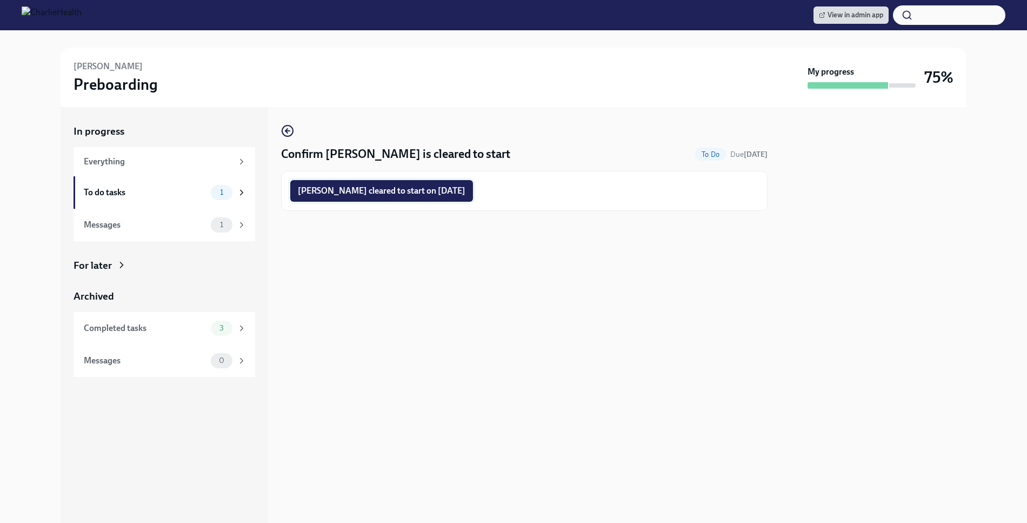
click at [449, 188] on span "Courtney Nishnick cleared to start on 08/18/2025" at bounding box center [382, 190] width 168 height 11
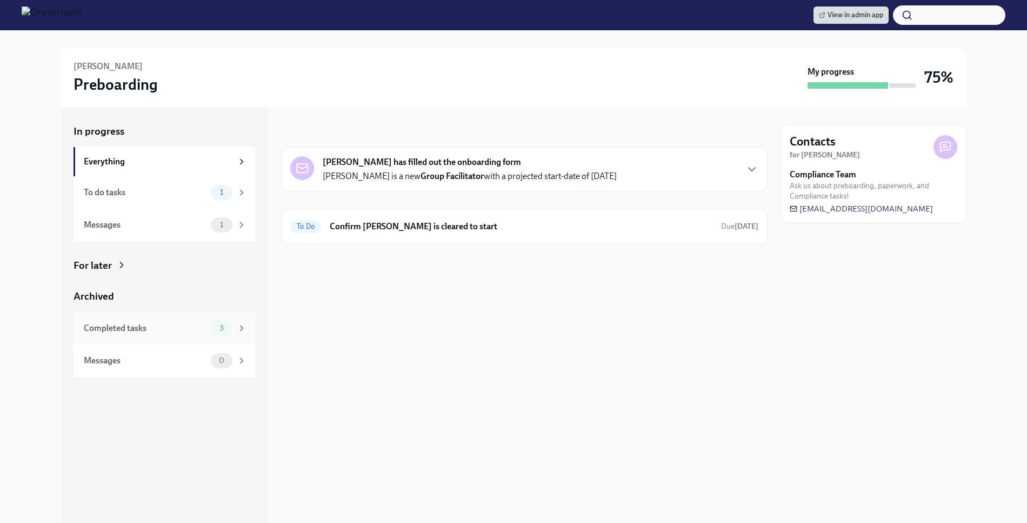
click at [223, 335] on div "3" at bounding box center [222, 328] width 22 height 15
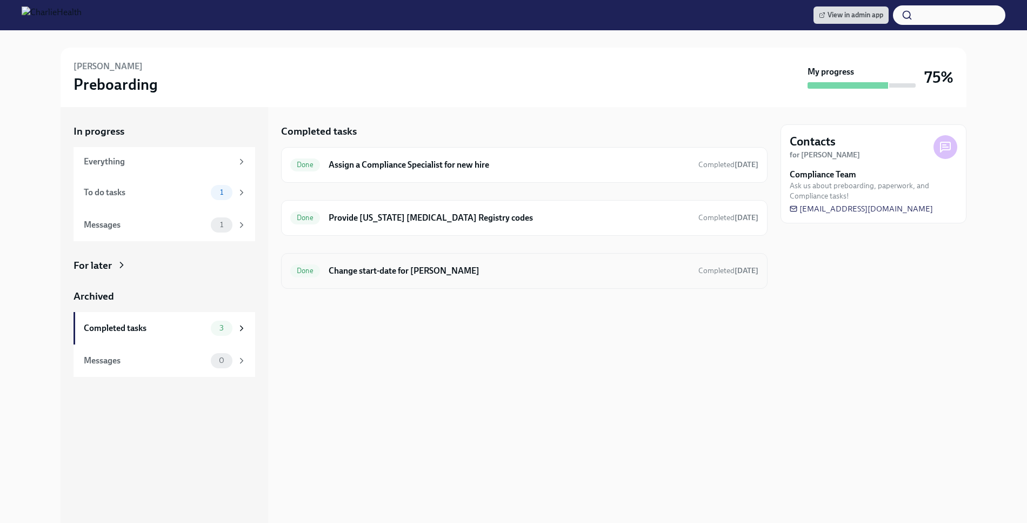
click at [367, 277] on div "Done Change start-date for Tyler Edge Completed Jul 28th" at bounding box center [524, 270] width 468 height 17
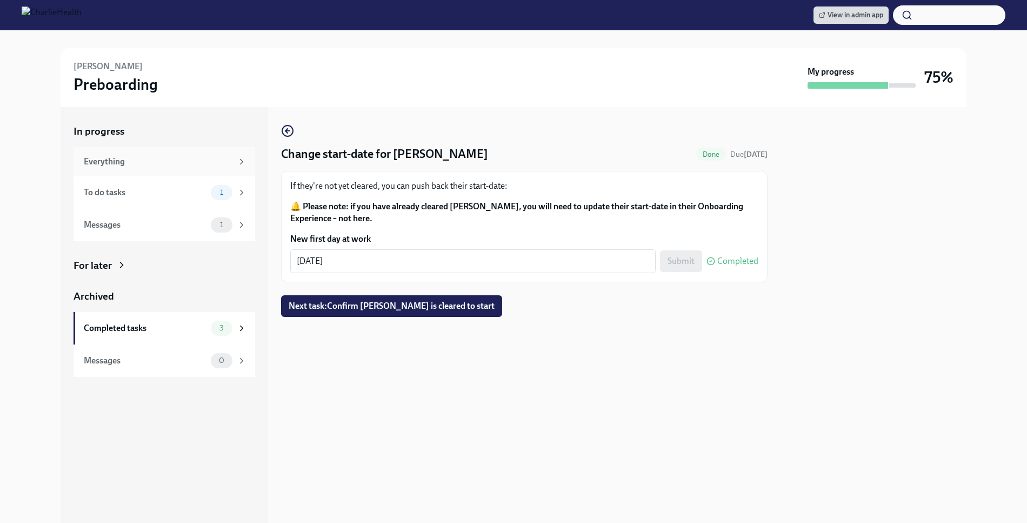
click at [229, 154] on div "Everything" at bounding box center [165, 161] width 182 height 29
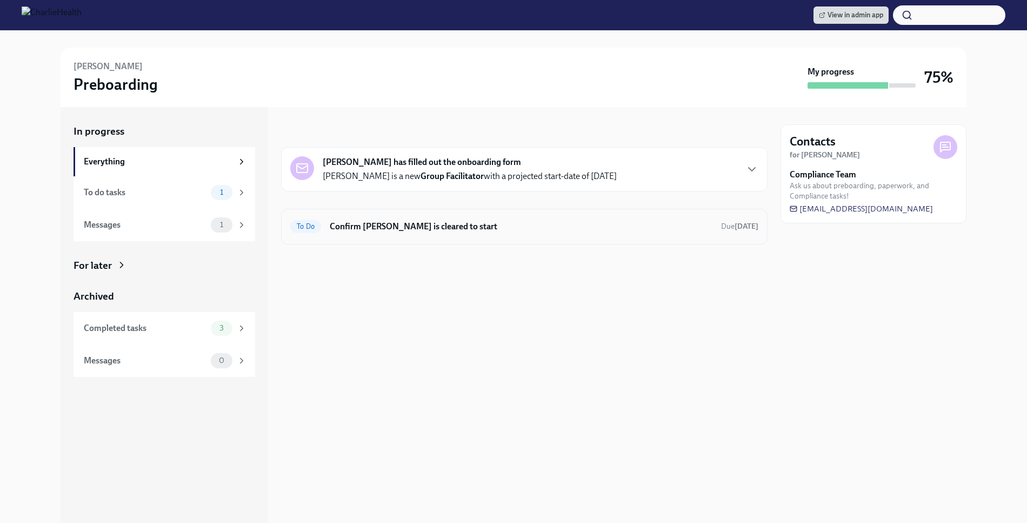
click at [371, 227] on h6 "Confirm Tyler Edge is cleared to start" at bounding box center [521, 227] width 383 height 12
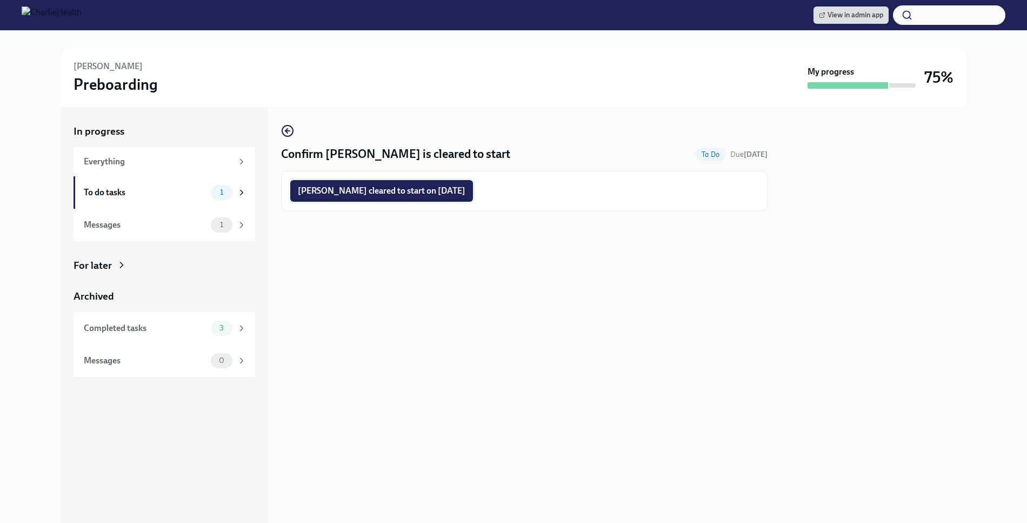
click at [426, 195] on span "Tyler Edge cleared to start on 08/18/2025" at bounding box center [382, 190] width 168 height 11
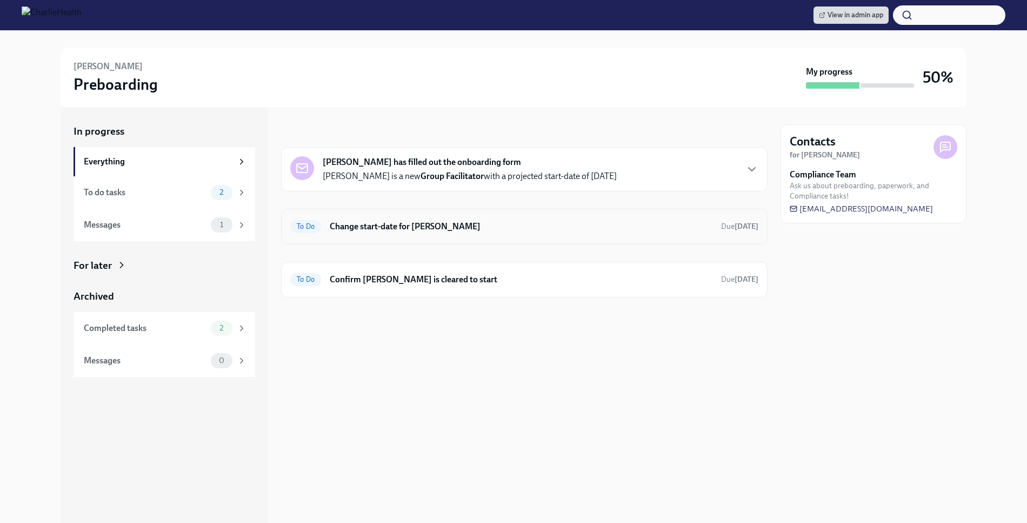
click at [492, 227] on h6 "Change start-date for Alexis Reyna" at bounding box center [521, 227] width 383 height 12
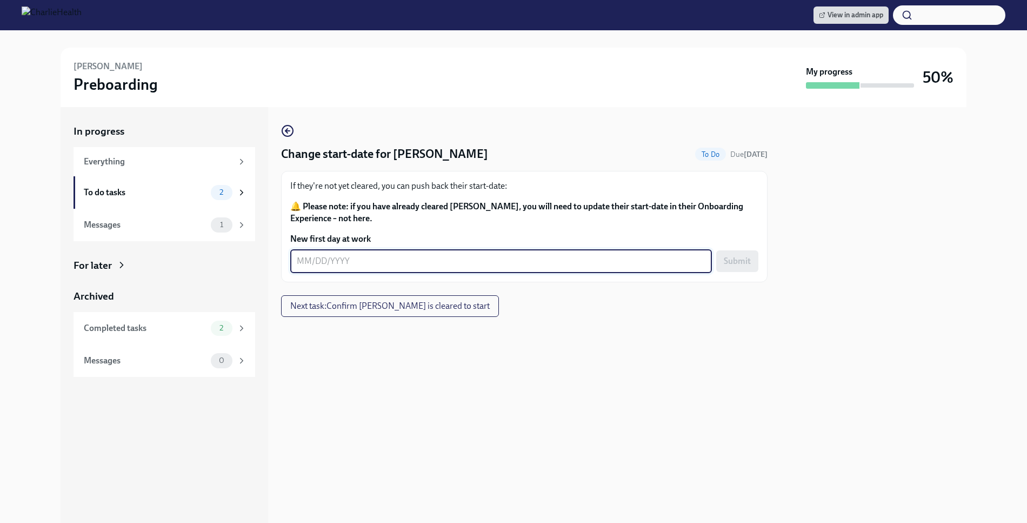
click at [408, 263] on textarea "New first day at work" at bounding box center [501, 261] width 409 height 13
type textarea "[DATE]"
click at [721, 262] on button "Submit" at bounding box center [737, 261] width 42 height 22
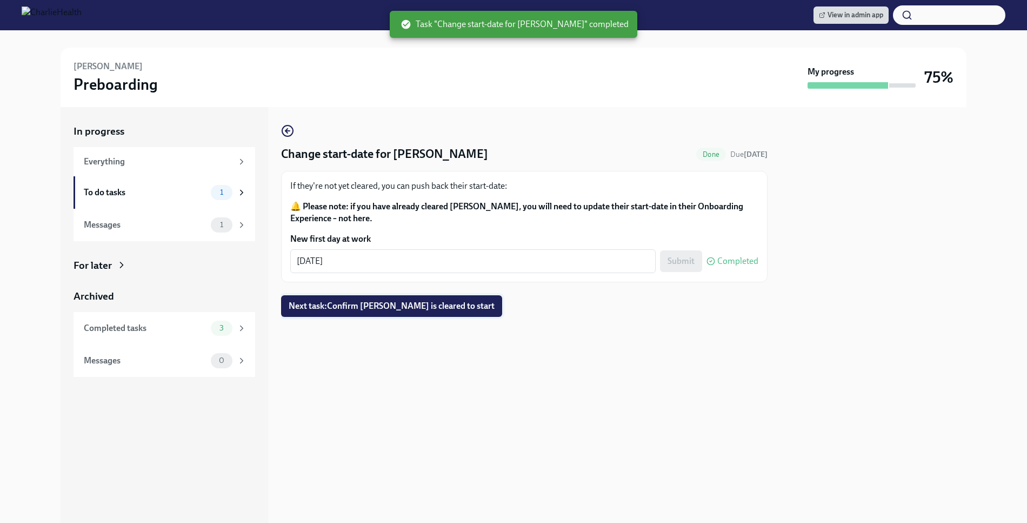
click at [389, 302] on span "Next task : Confirm Alexis Reyna is cleared to start" at bounding box center [392, 306] width 206 height 11
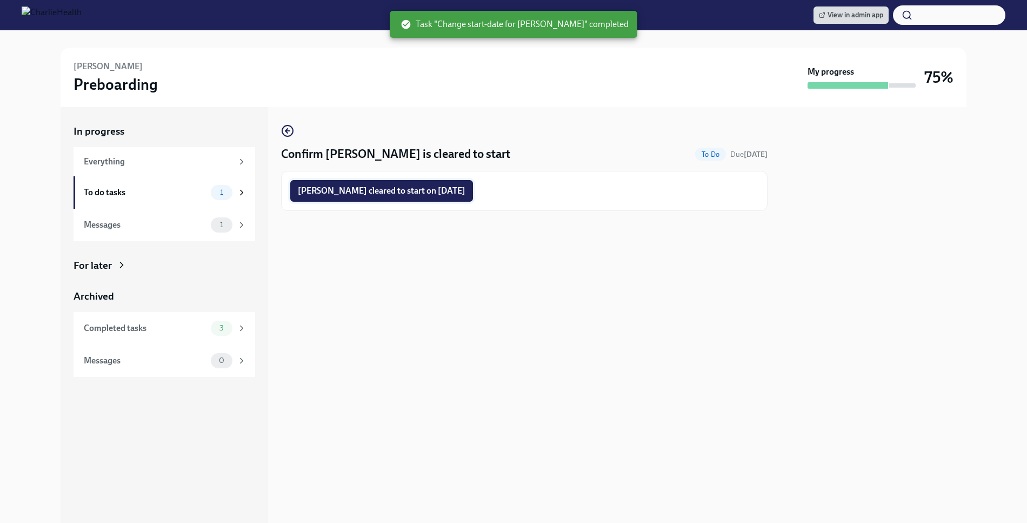
click at [379, 188] on span "Alexis Reyna cleared to start on 08/18/2025" at bounding box center [382, 190] width 168 height 11
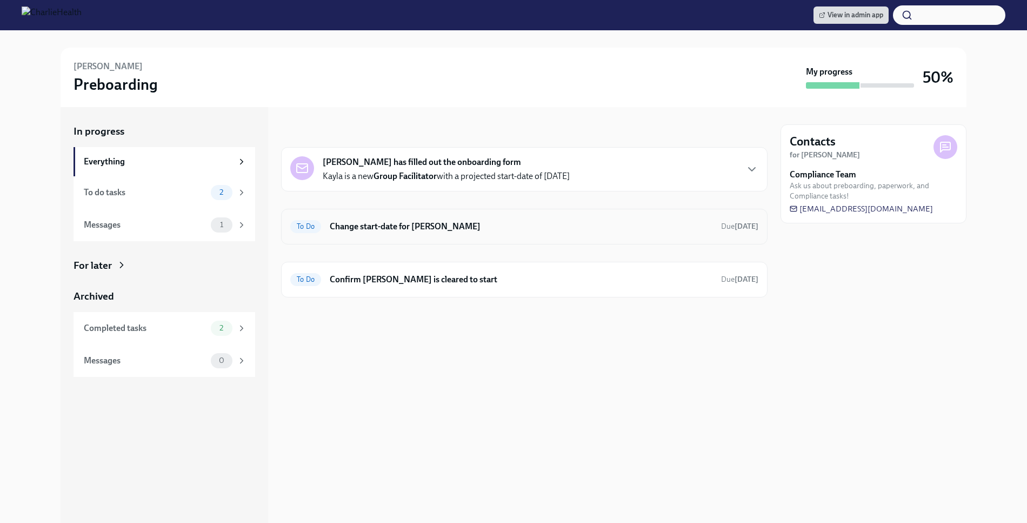
click at [529, 232] on div "To Do Change start-date for [PERSON_NAME] Due [DATE]" at bounding box center [524, 226] width 468 height 17
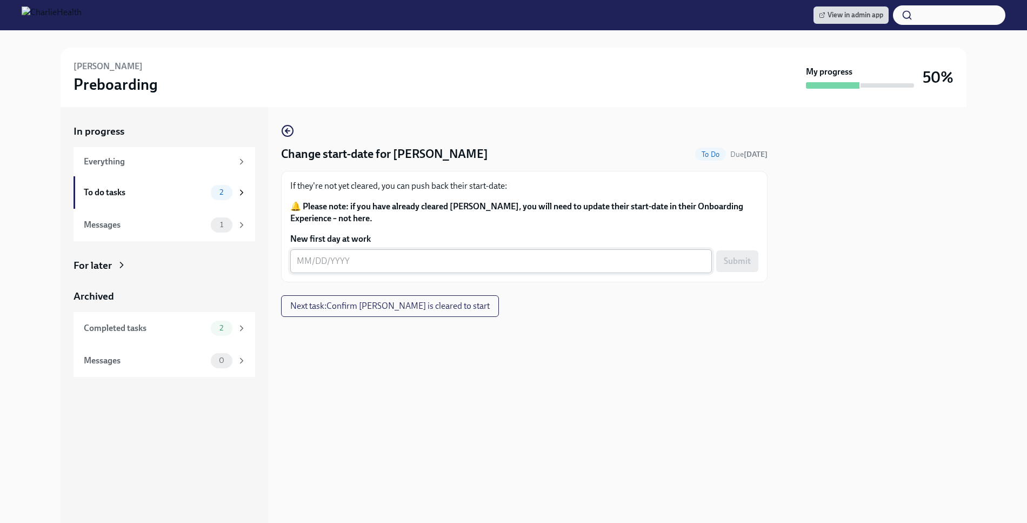
click at [391, 267] on textarea "New first day at work" at bounding box center [501, 261] width 409 height 13
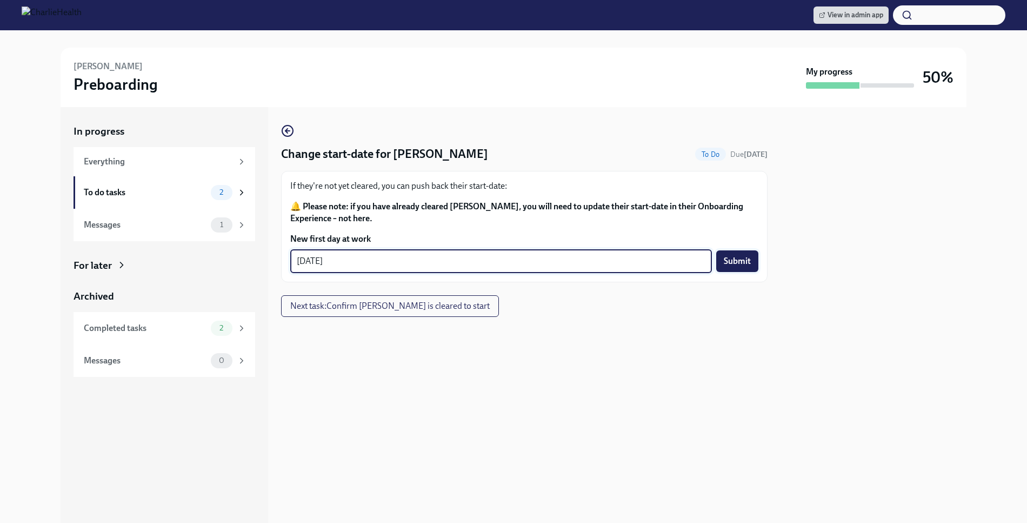
type textarea "[DATE]"
click at [724, 262] on span "Submit" at bounding box center [737, 261] width 27 height 11
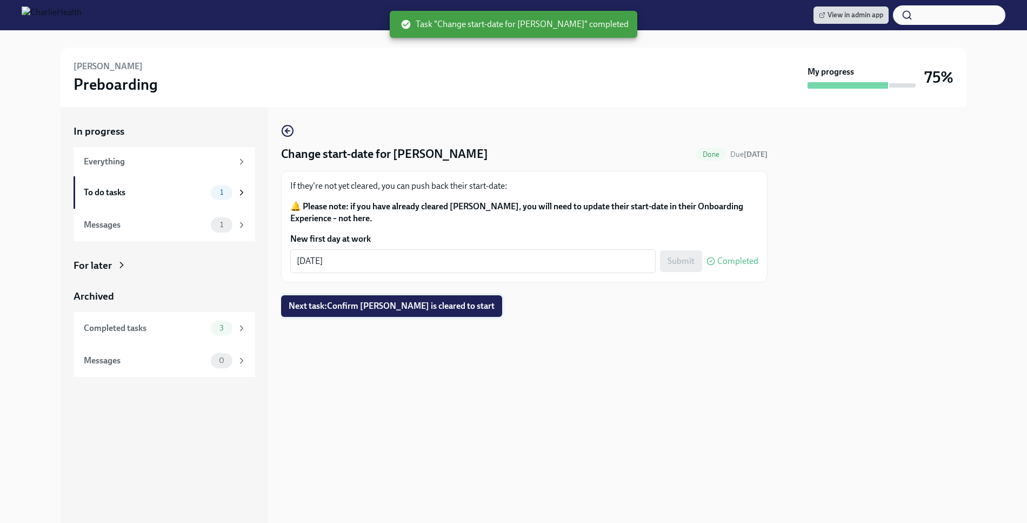
click at [471, 310] on span "Next task : Confirm [PERSON_NAME] is cleared to start" at bounding box center [392, 306] width 206 height 11
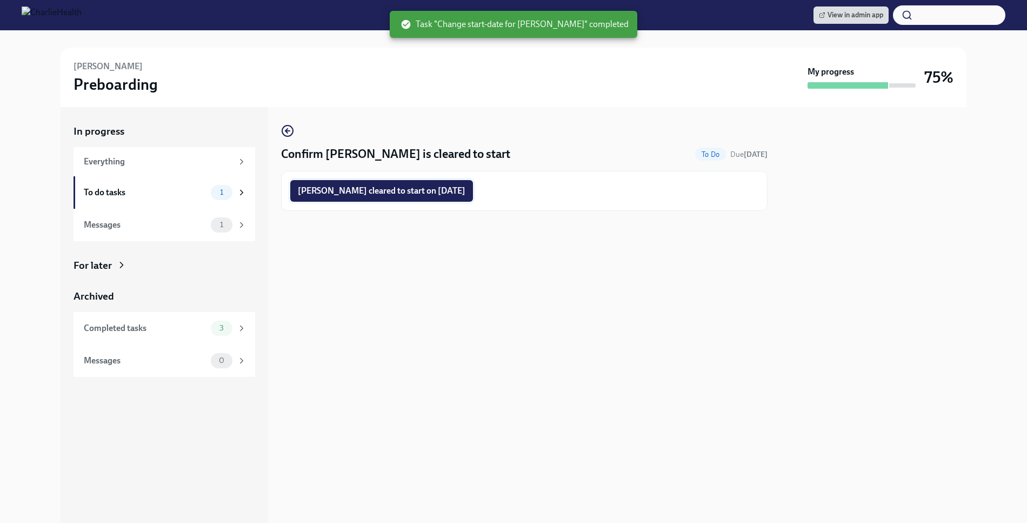
click at [451, 188] on span "[PERSON_NAME] cleared to start on [DATE]" at bounding box center [382, 190] width 168 height 11
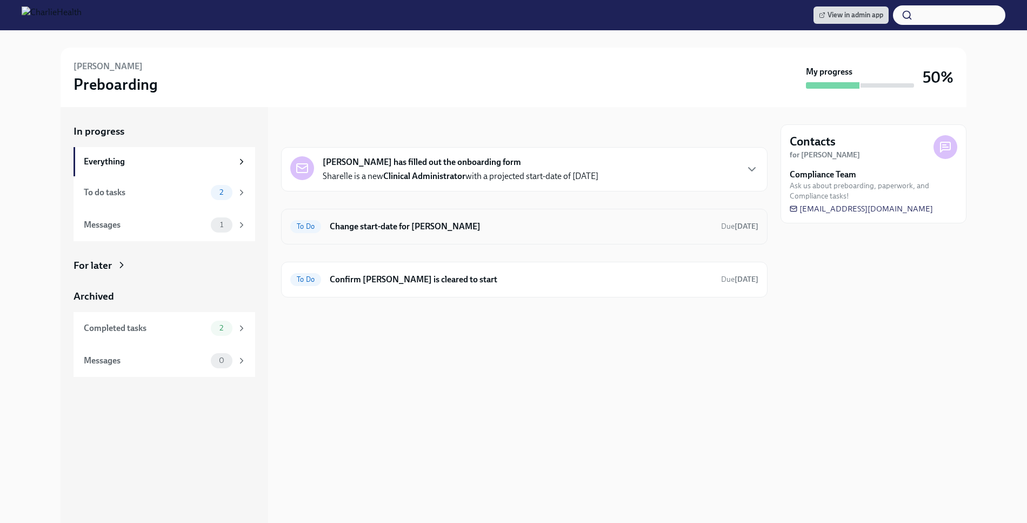
click at [527, 221] on h6 "Change start-date for Sharelle Munn" at bounding box center [521, 227] width 383 height 12
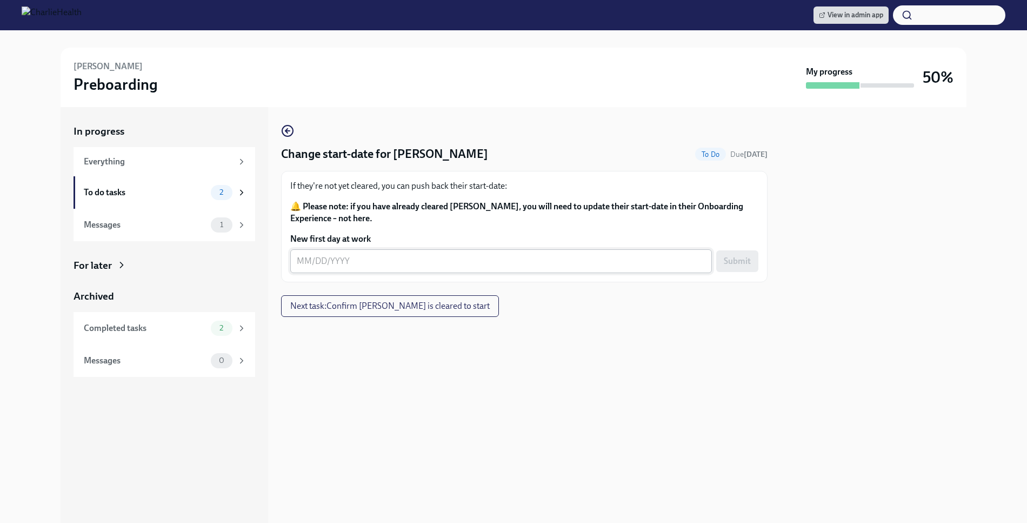
click at [388, 267] on textarea "New first day at work" at bounding box center [501, 261] width 409 height 13
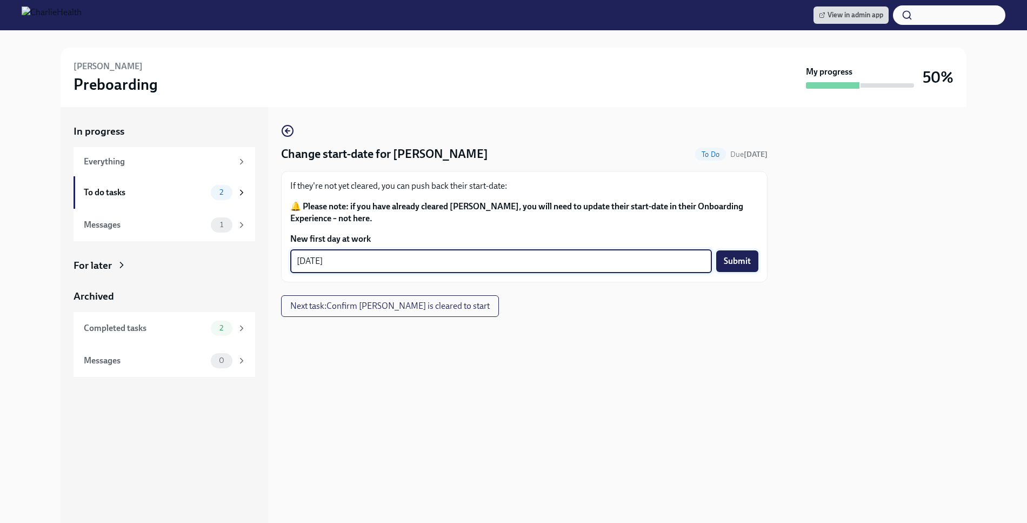
type textarea "08/18/2025"
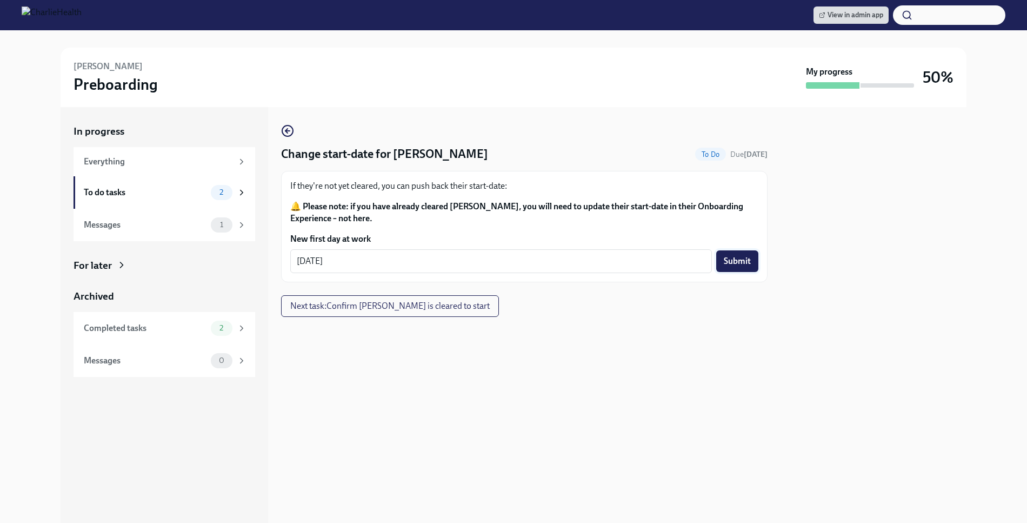
click at [748, 264] on span "Submit" at bounding box center [737, 261] width 27 height 11
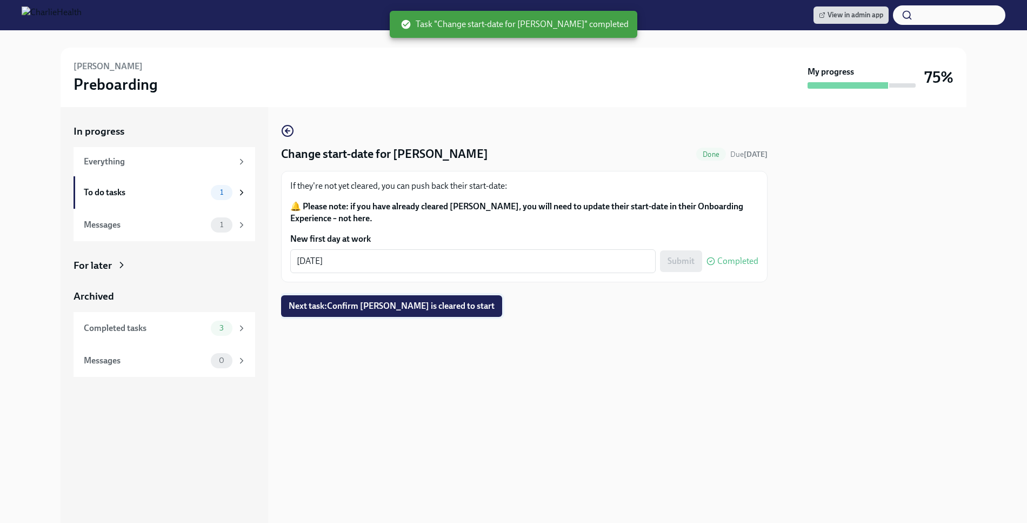
click at [455, 314] on button "Next task : Confirm Sharelle Munn is cleared to start" at bounding box center [391, 306] width 221 height 22
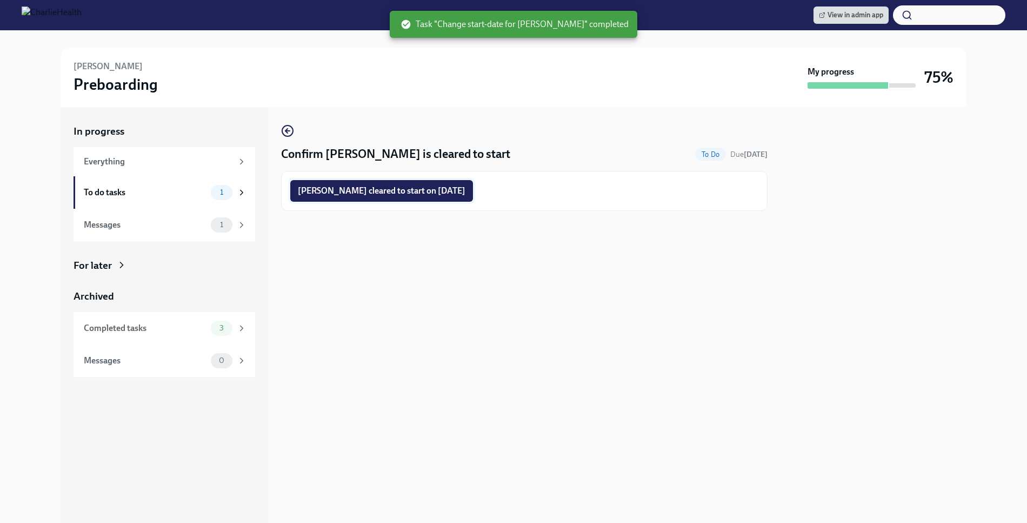
click at [432, 199] on button "Sharelle Munn cleared to start on 08/18/2025" at bounding box center [381, 191] width 183 height 22
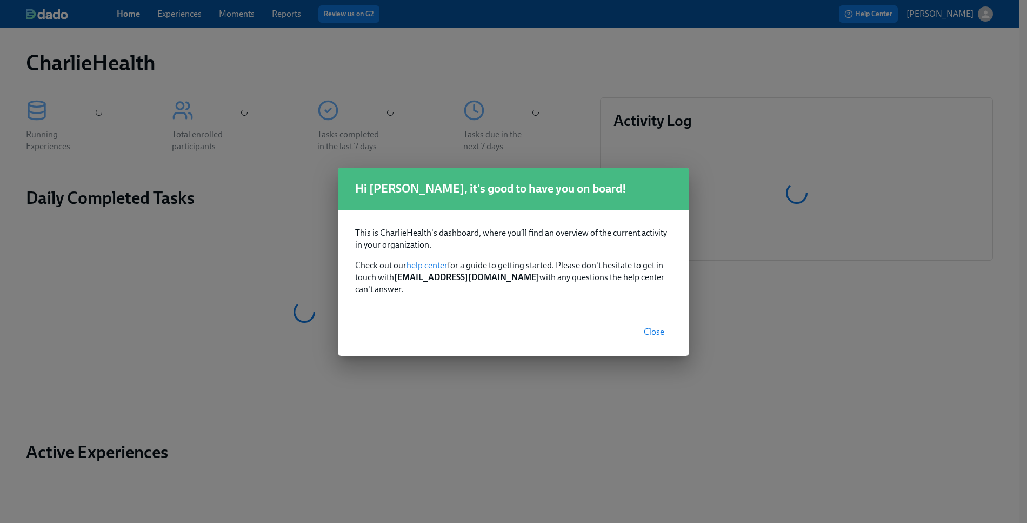
click at [656, 327] on span "Close" at bounding box center [654, 332] width 21 height 11
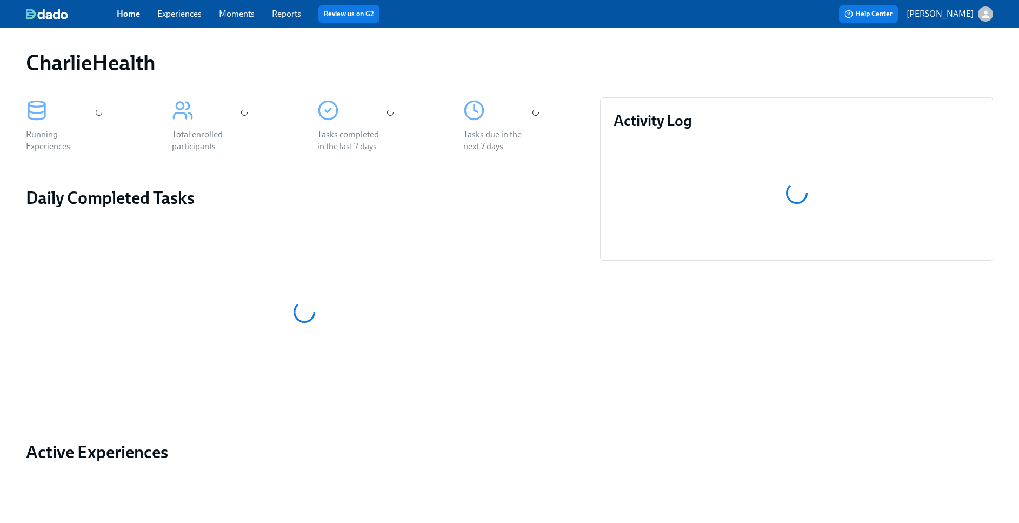
click at [183, 9] on link "Experiences" at bounding box center [179, 14] width 44 height 10
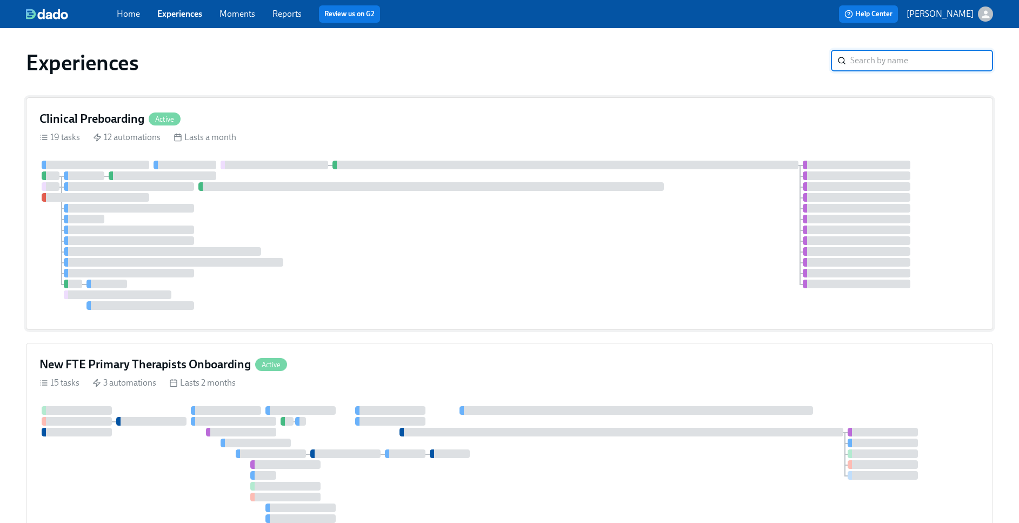
click at [409, 139] on div "19 tasks 12 automations Lasts a month" at bounding box center [509, 137] width 940 height 12
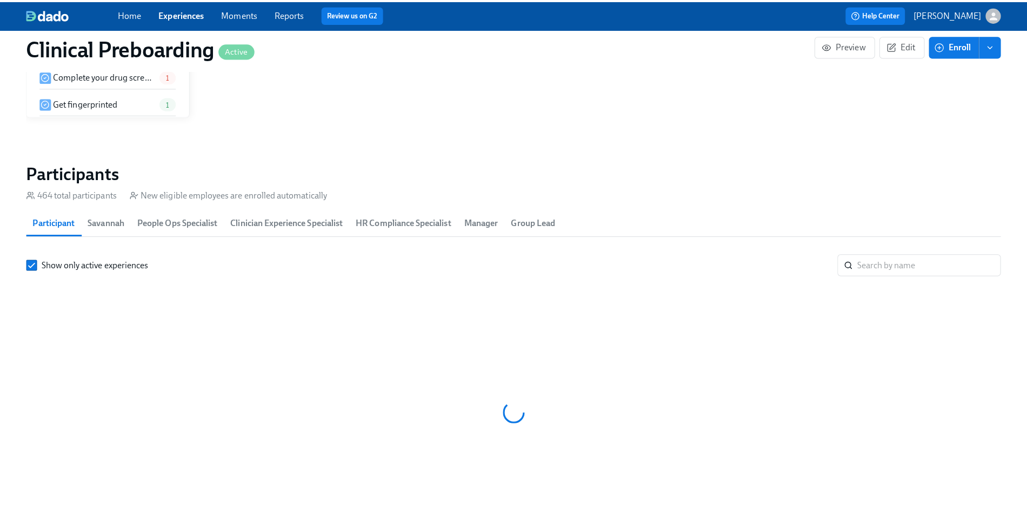
scroll to position [0, 13491]
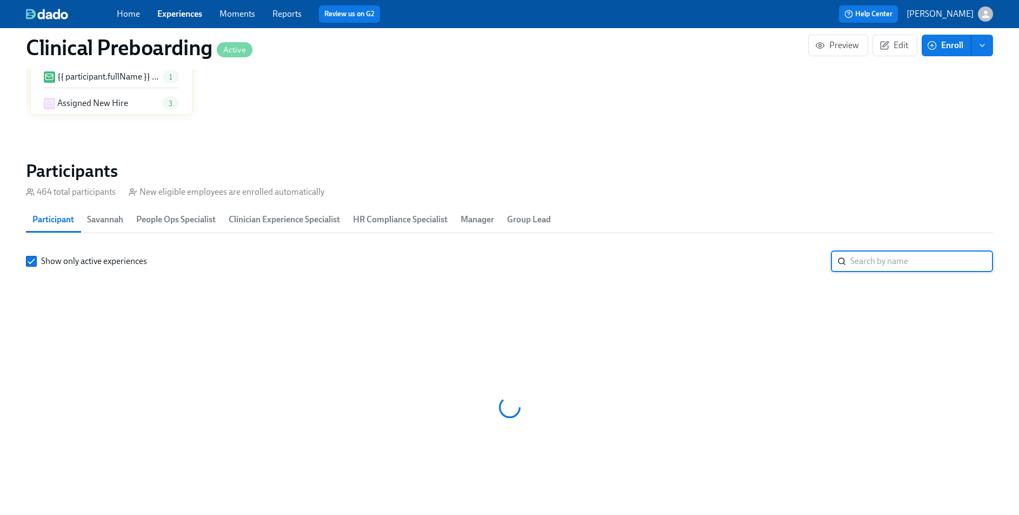
click at [887, 264] on input "search" at bounding box center [921, 261] width 143 height 22
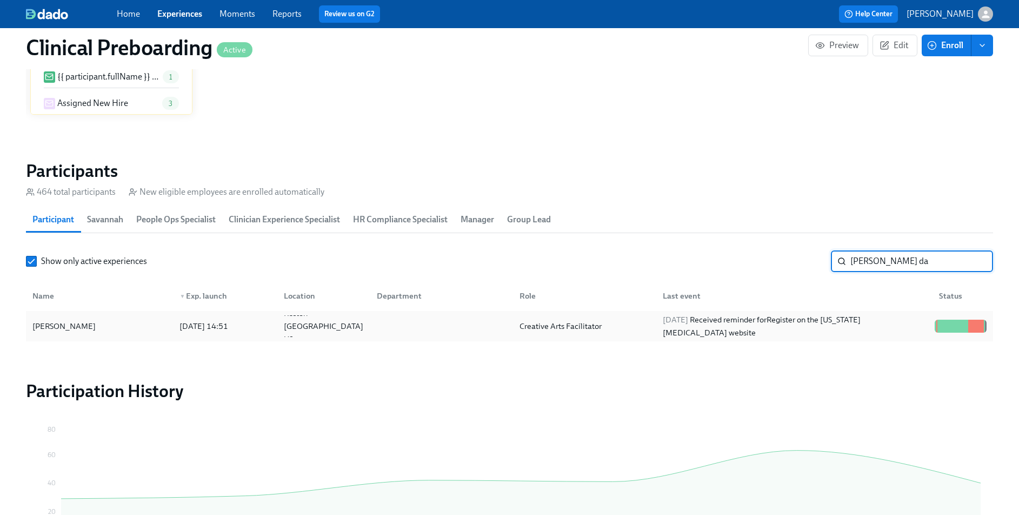
type input "carissa da"
click at [88, 311] on div "Carissa Dagenais 2025/07/22 14:51 Reston VA US Creative Arts Facilitator 2025/0…" at bounding box center [509, 326] width 967 height 30
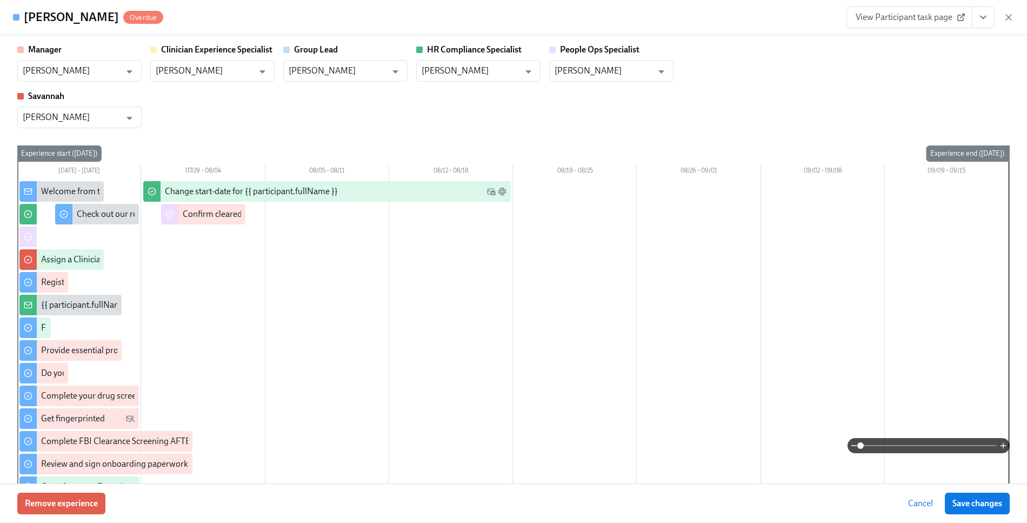
click at [964, 17] on icon at bounding box center [961, 17] width 9 height 9
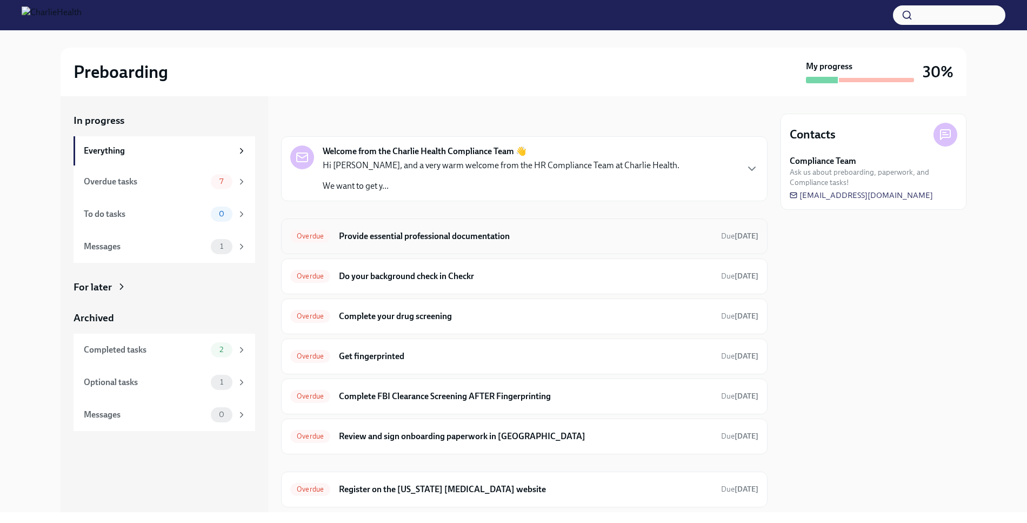
scroll to position [30, 0]
